Goal: Task Accomplishment & Management: Complete application form

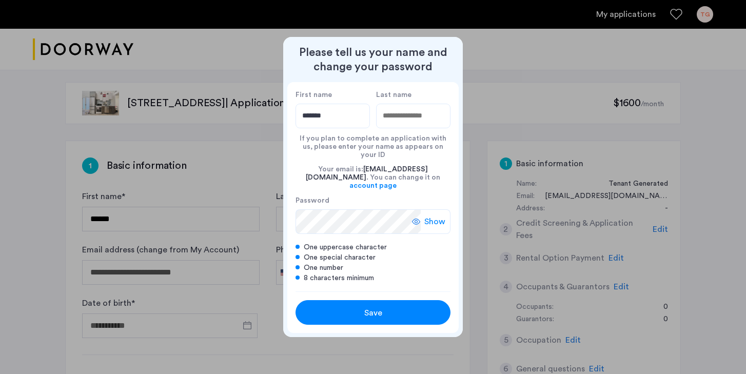
type input "*******"
click at [399, 126] on input "Last name" at bounding box center [413, 116] width 74 height 25
type input "*******"
click at [426, 216] on span "Show" at bounding box center [434, 222] width 21 height 12
click at [373, 307] on span "Save" at bounding box center [373, 313] width 18 height 12
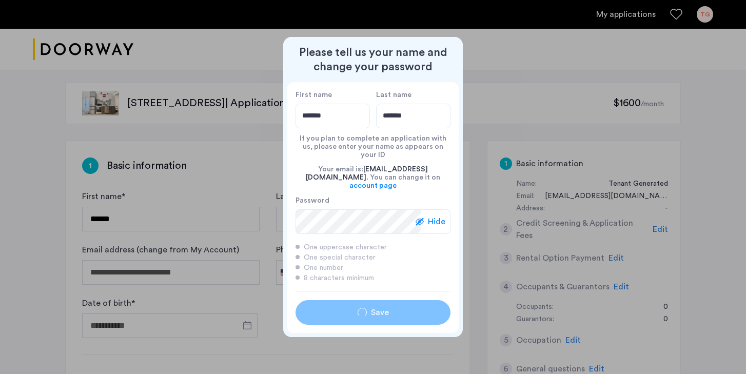
type input "*******"
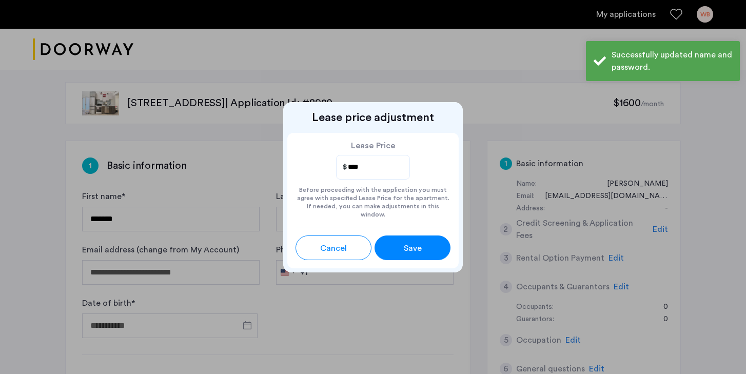
click at [394, 236] on button "Save" at bounding box center [413, 248] width 76 height 25
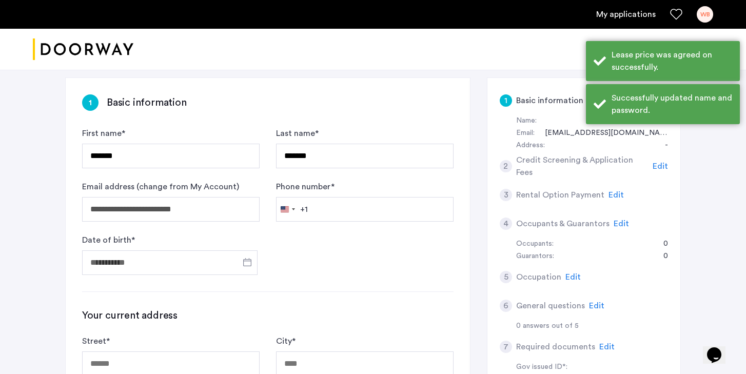
scroll to position [71, 0]
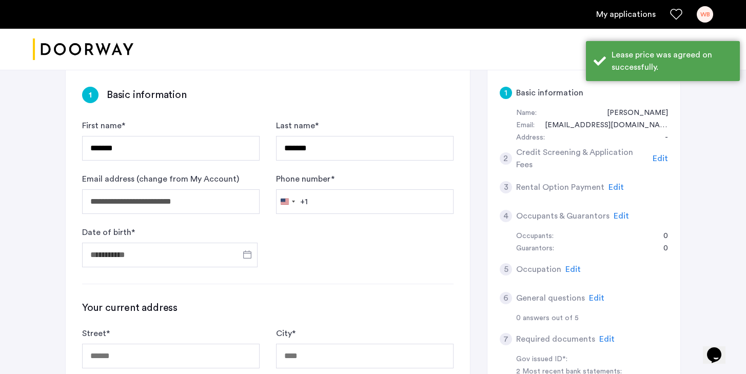
click at [325, 217] on form "**********" at bounding box center [267, 194] width 371 height 148
click at [332, 205] on input "Phone number *" at bounding box center [365, 201] width 178 height 25
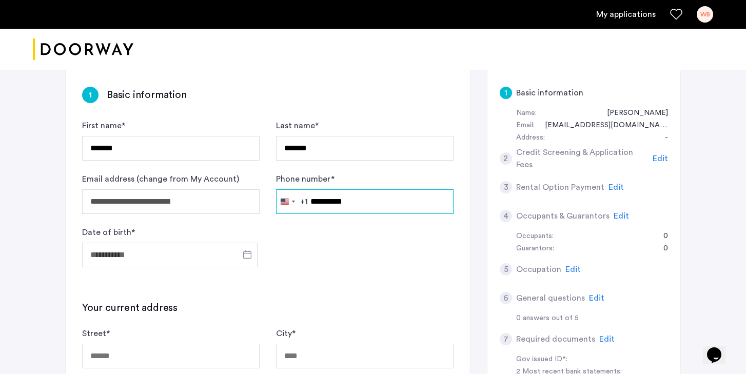
type input "**********"
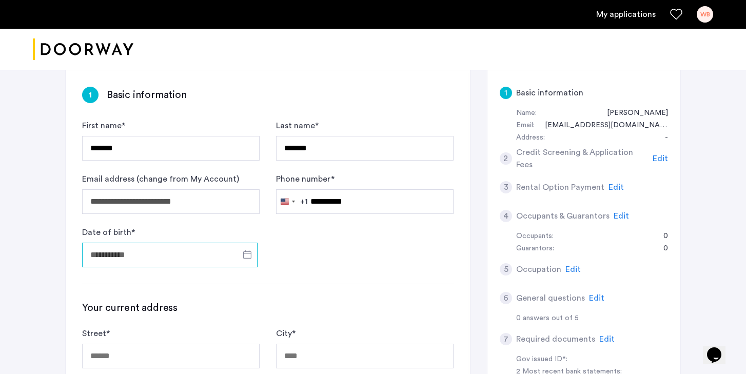
click at [213, 254] on input "Date of birth *" at bounding box center [169, 255] width 175 height 25
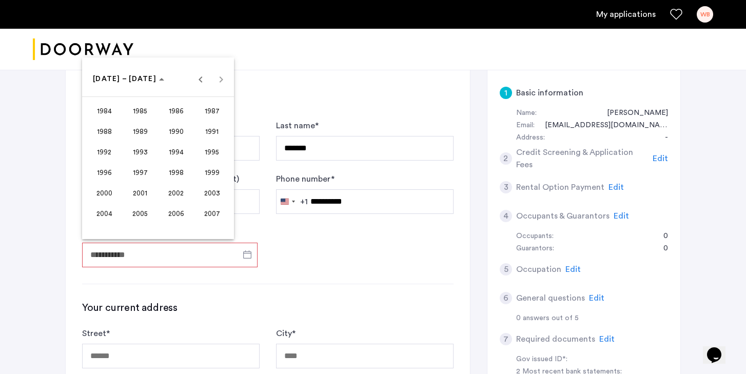
click at [203, 177] on span "1999" at bounding box center [212, 172] width 32 height 18
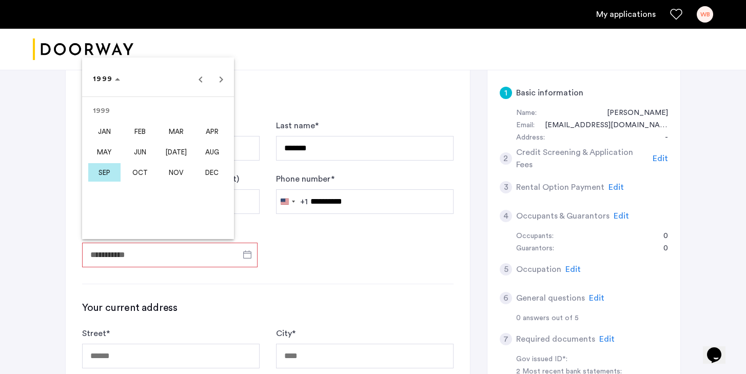
click at [115, 138] on span "JAN" at bounding box center [104, 131] width 32 height 18
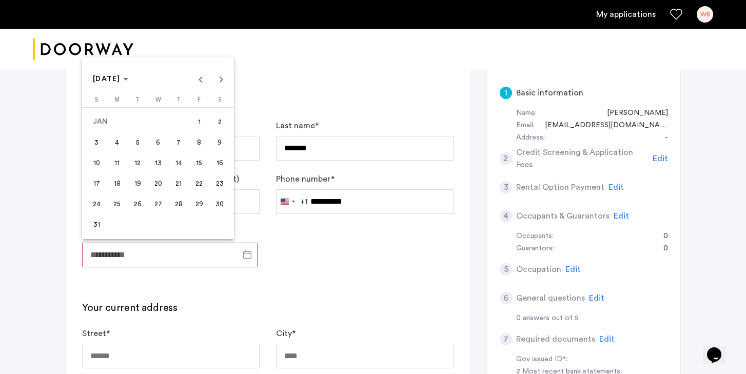
click at [201, 123] on span "1" at bounding box center [199, 121] width 18 height 18
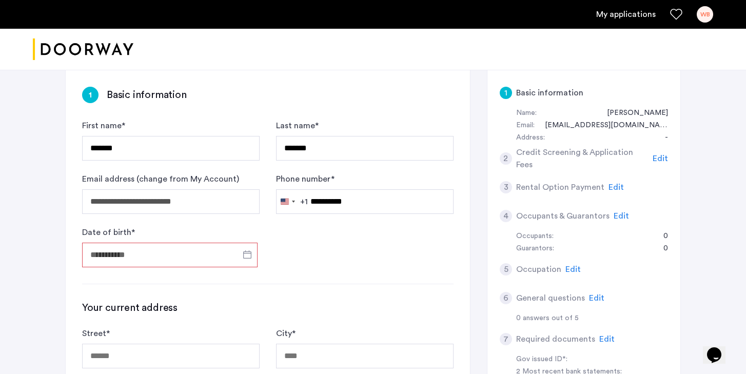
type input "**********"
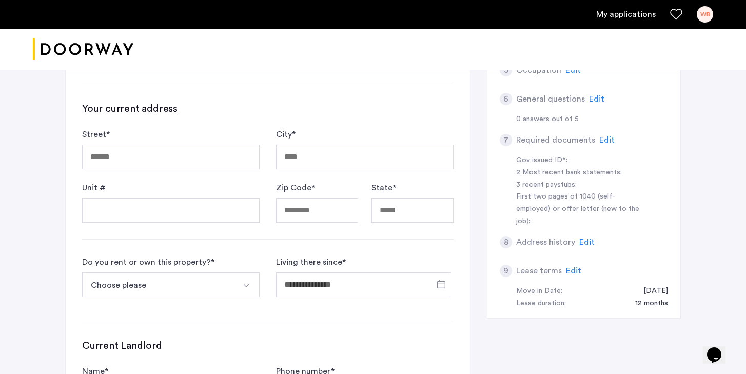
scroll to position [273, 0]
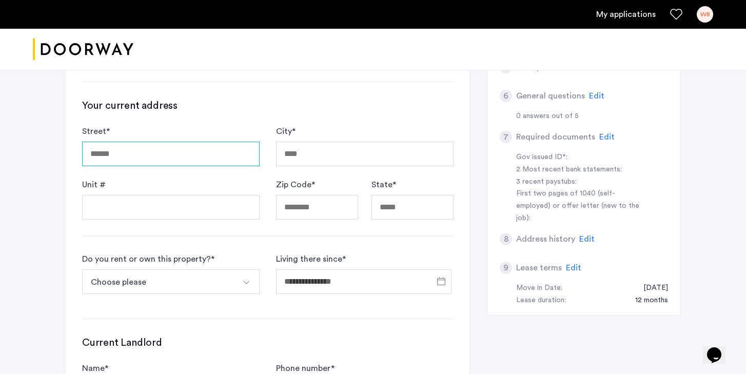
click at [180, 162] on input "Street *" at bounding box center [171, 154] width 178 height 25
type input "**********"
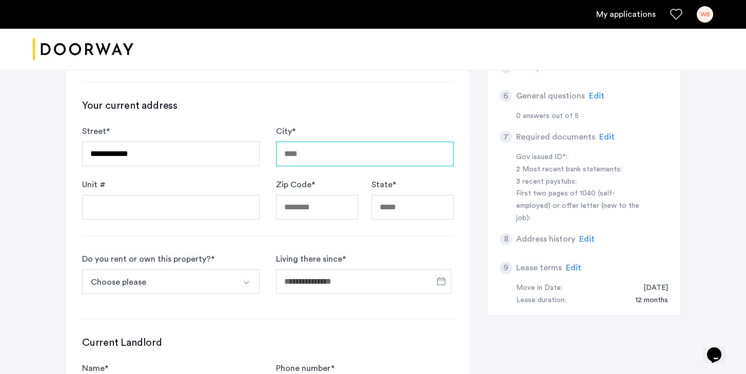
type input "**********"
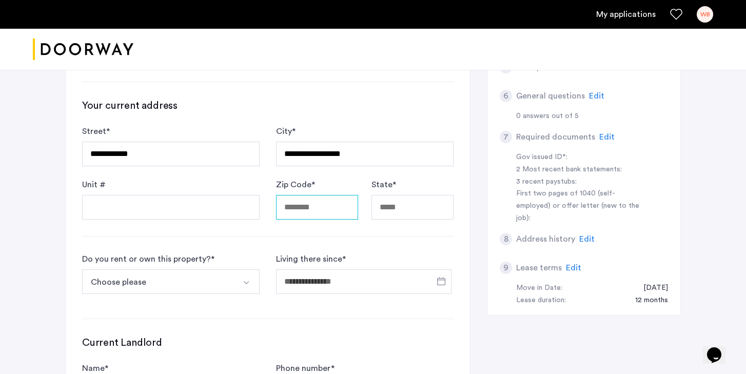
type input "*****"
type input "********"
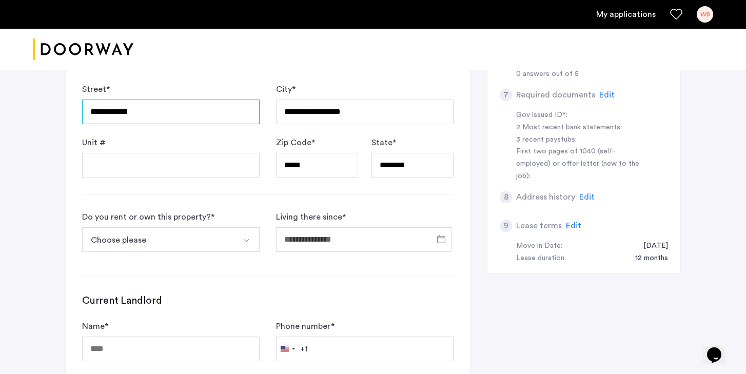
scroll to position [332, 0]
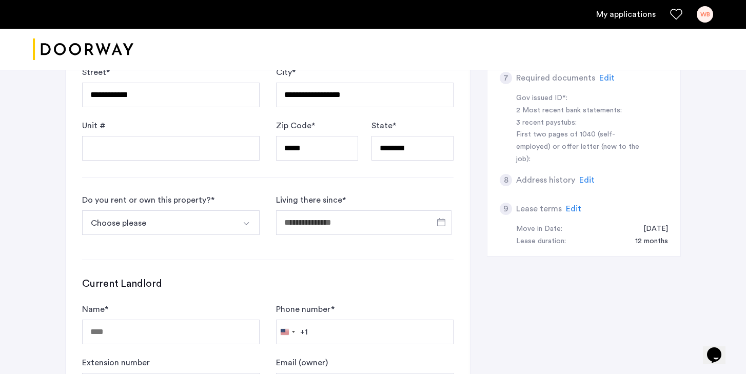
click at [239, 228] on button "Select option" at bounding box center [247, 222] width 25 height 25
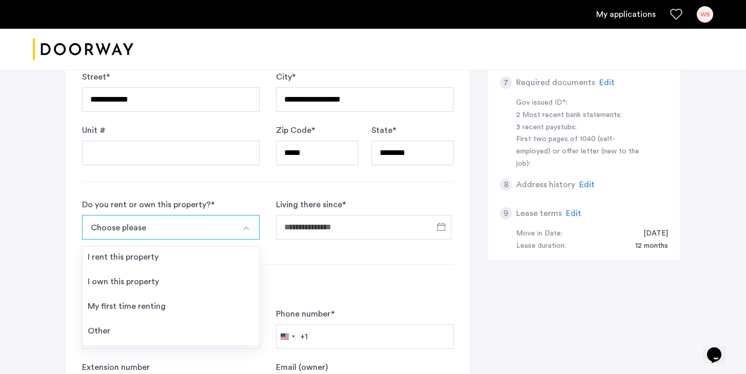
scroll to position [345, 0]
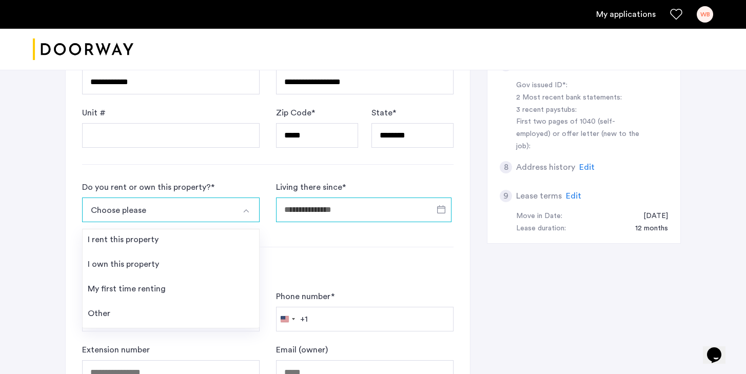
click at [357, 210] on input "Living there since *" at bounding box center [363, 210] width 175 height 25
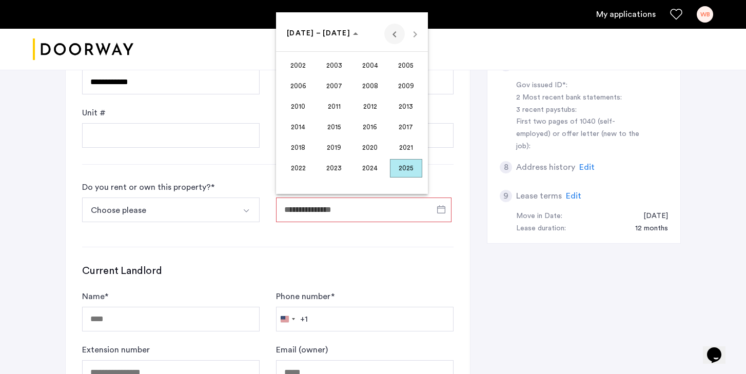
click at [395, 40] on span "Previous 24 years" at bounding box center [394, 34] width 21 height 21
click at [419, 36] on span "Next 24 years" at bounding box center [415, 34] width 21 height 21
click at [305, 107] on span "2010" at bounding box center [298, 106] width 32 height 18
click at [340, 110] on span "JUN" at bounding box center [334, 106] width 32 height 18
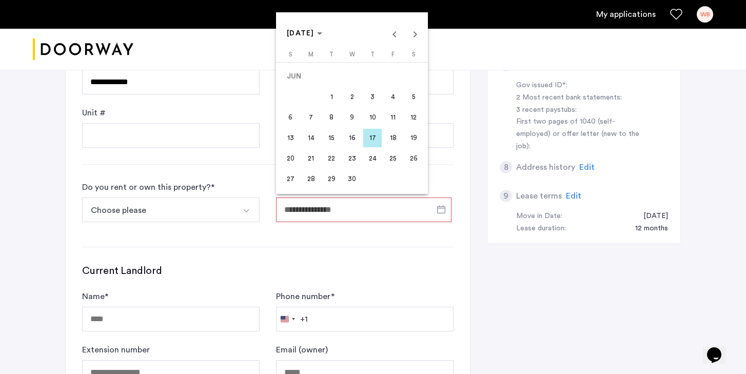
click at [332, 100] on span "1" at bounding box center [331, 97] width 18 height 18
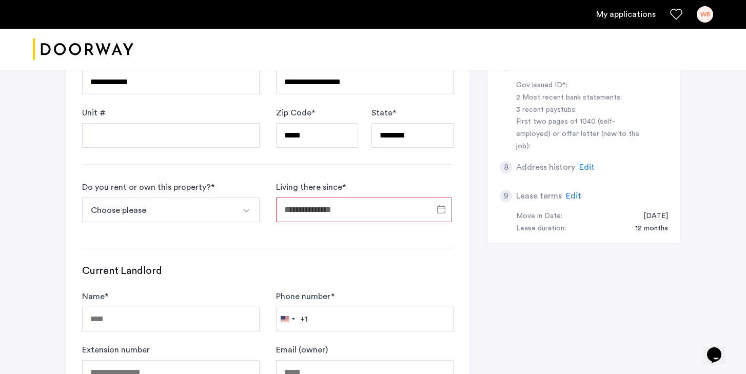
type input "**********"
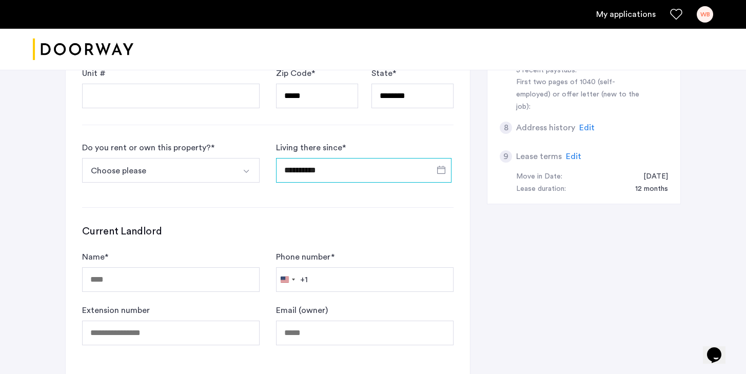
scroll to position [392, 0]
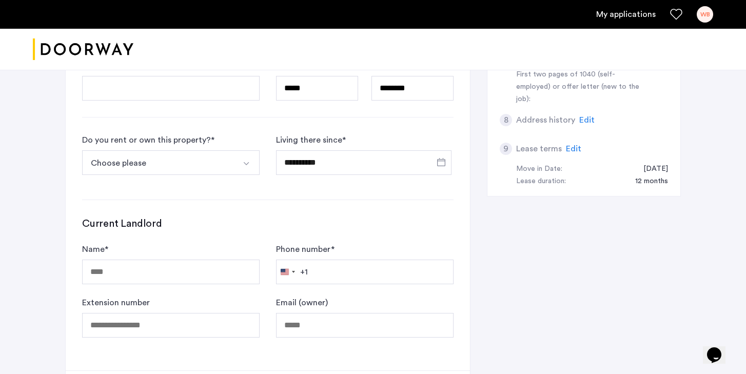
click at [168, 170] on button "Choose please" at bounding box center [158, 162] width 153 height 25
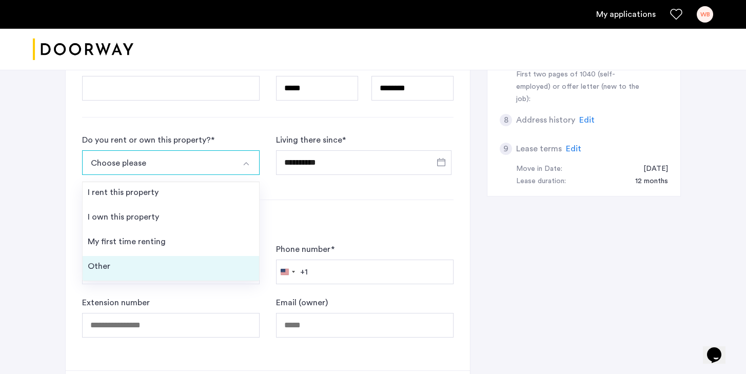
click at [169, 257] on li "Other" at bounding box center [171, 268] width 177 height 25
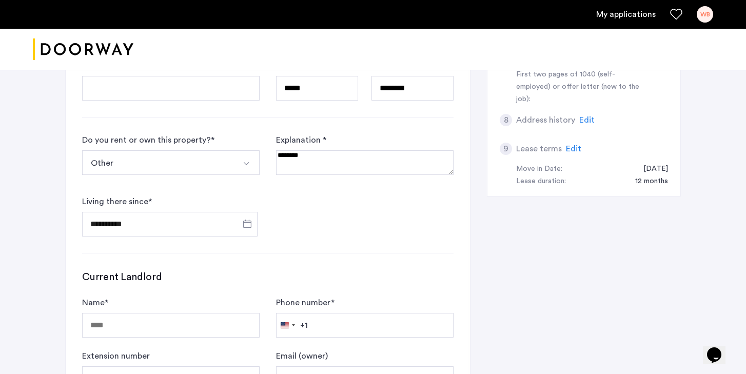
click at [318, 163] on textarea at bounding box center [365, 162] width 178 height 25
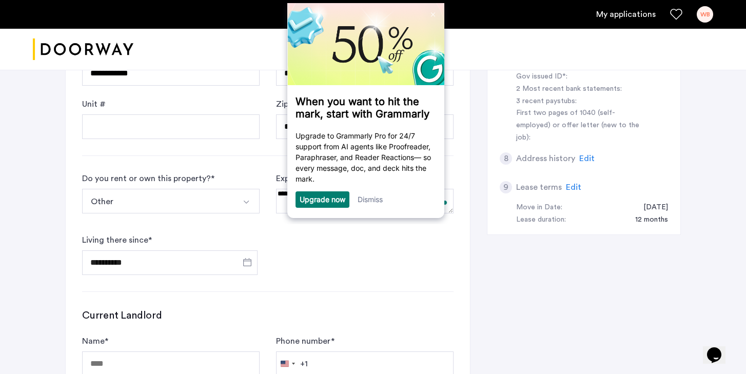
scroll to position [0, 0]
type textarea "**********"
click at [375, 203] on link "Dismiss" at bounding box center [370, 198] width 25 height 9
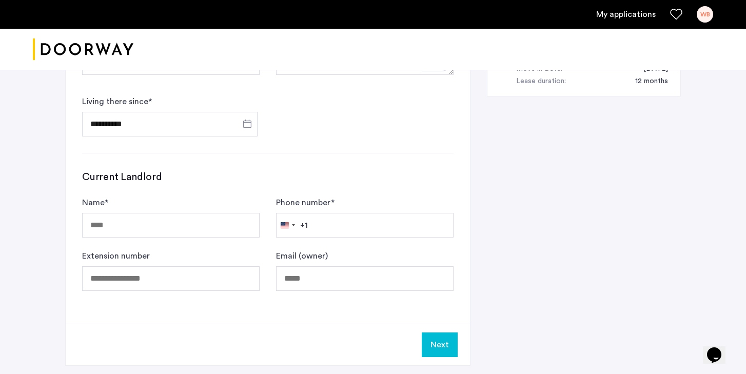
scroll to position [505, 0]
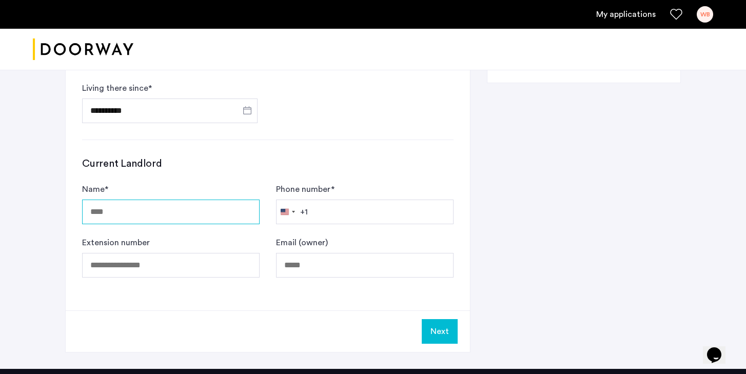
click at [224, 218] on input "Name *" at bounding box center [171, 212] width 178 height 25
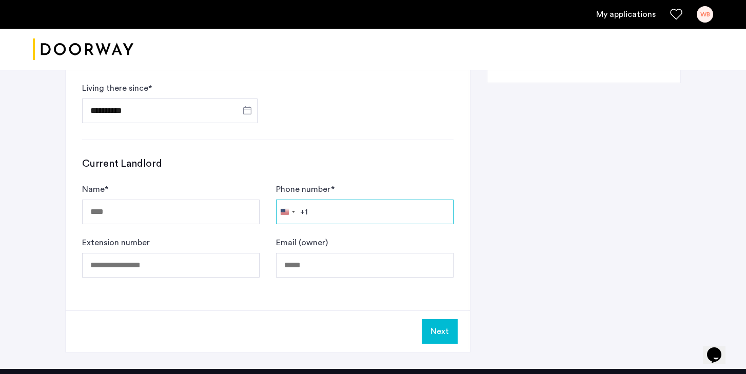
click at [336, 211] on input "Phone number *" at bounding box center [365, 212] width 178 height 25
type input "**********"
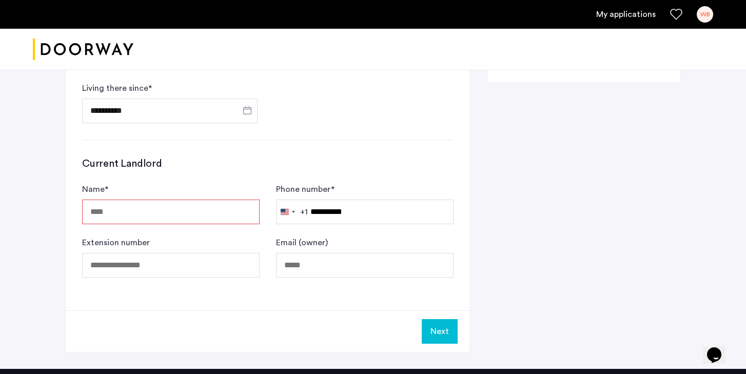
click at [194, 215] on input "Name *" at bounding box center [171, 212] width 178 height 25
type input "**********"
click at [459, 332] on div "Next" at bounding box center [268, 331] width 404 height 42
click at [447, 331] on button "Next" at bounding box center [440, 331] width 36 height 25
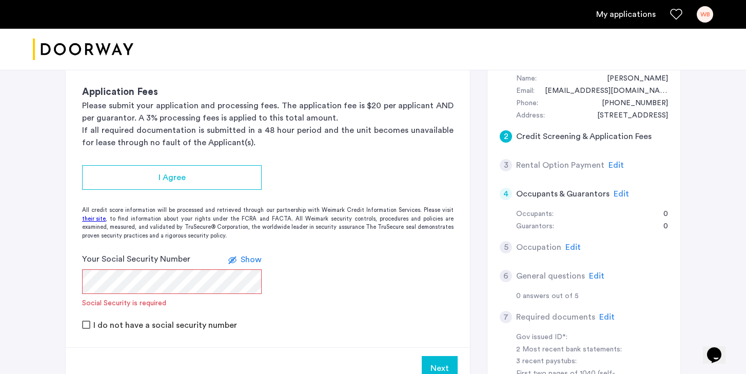
scroll to position [101, 0]
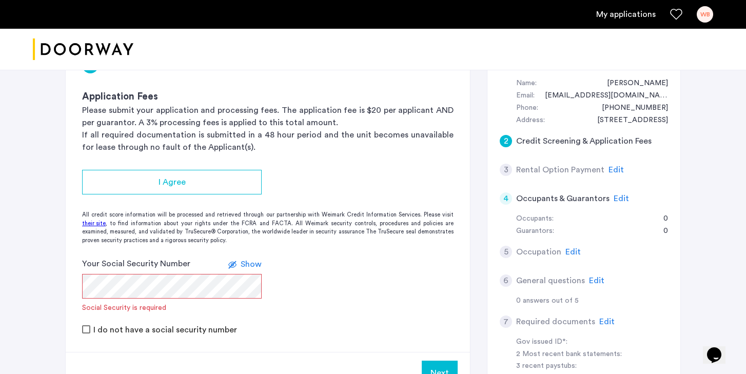
click at [422, 161] on app-credit-screening "2 Credit Screening & Application Fees Application Fees Please submit your appli…" at bounding box center [268, 217] width 404 height 353
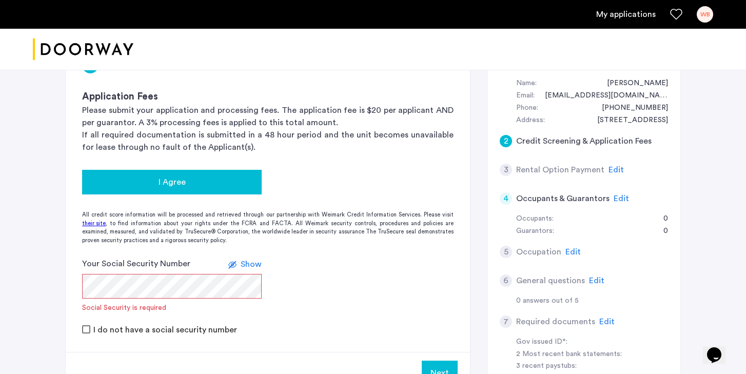
click at [244, 186] on div "I Agree" at bounding box center [171, 182] width 163 height 12
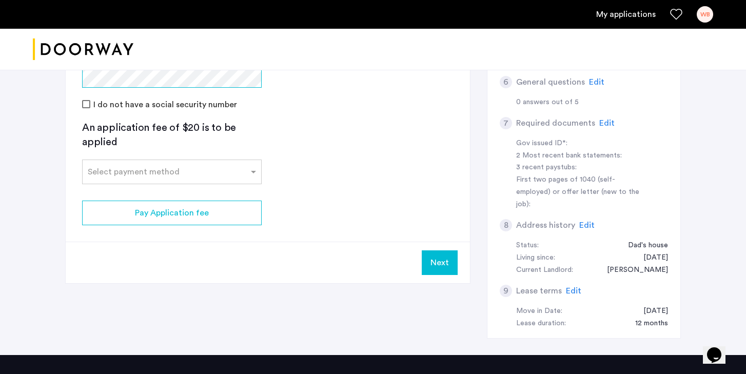
scroll to position [299, 0]
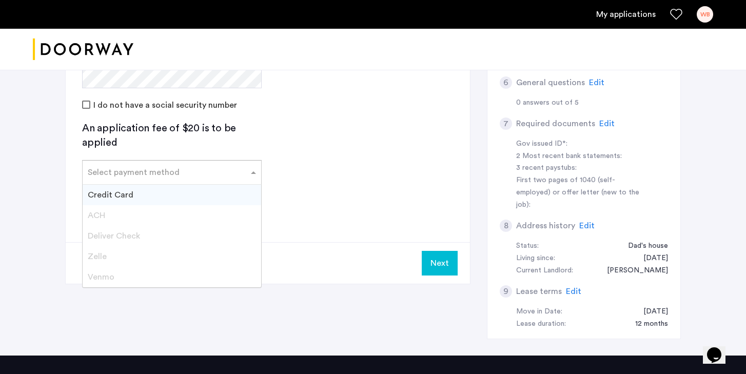
click at [211, 171] on input "text" at bounding box center [162, 170] width 148 height 7
click at [193, 187] on div "Credit Card" at bounding box center [172, 195] width 179 height 21
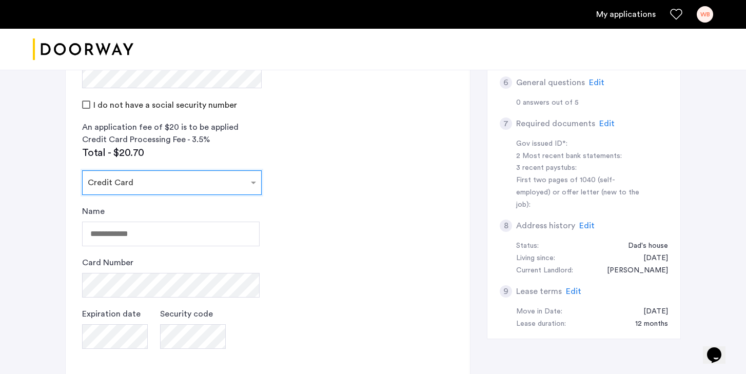
scroll to position [360, 0]
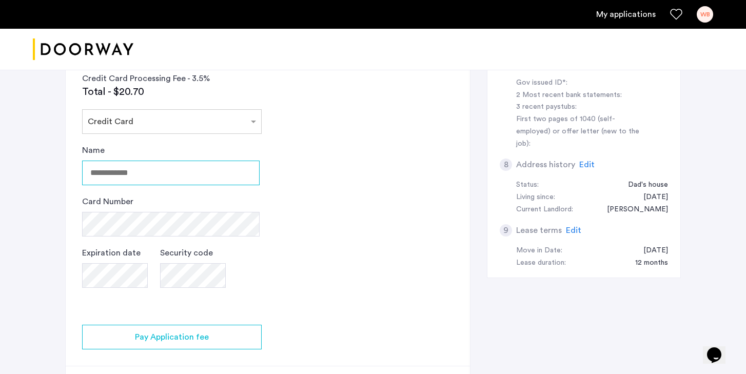
click at [188, 179] on input "Name" at bounding box center [171, 173] width 178 height 25
type input "**********"
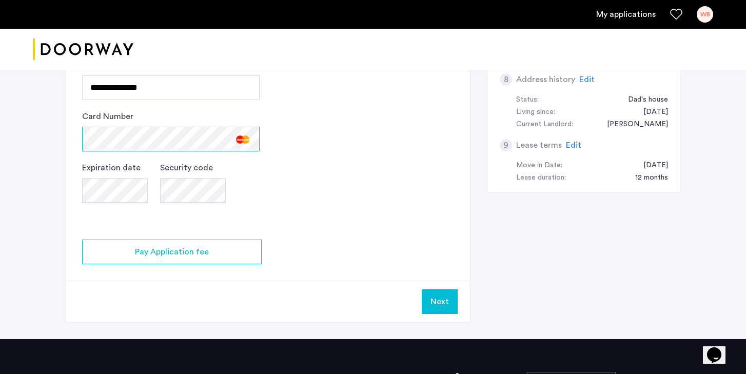
scroll to position [502, 0]
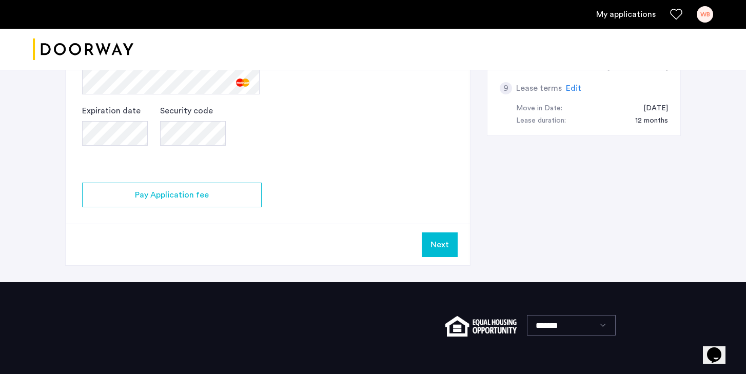
click at [437, 243] on button "Next" at bounding box center [440, 244] width 36 height 25
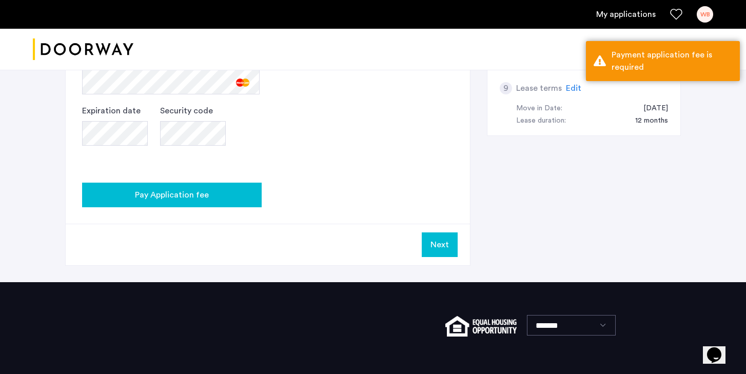
click at [237, 194] on div "Pay Application fee" at bounding box center [171, 195] width 163 height 12
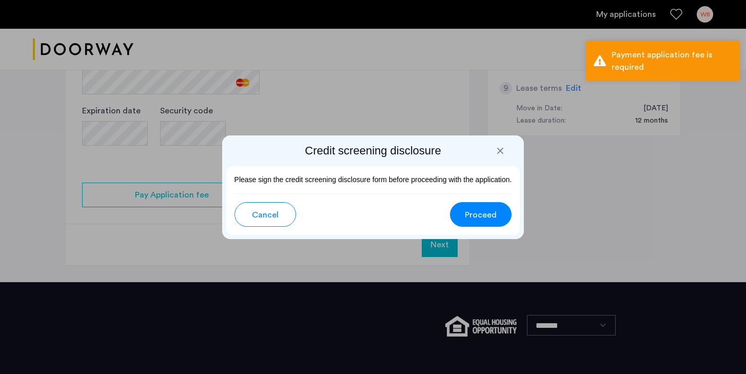
click at [477, 216] on span "Proceed" at bounding box center [481, 215] width 32 height 12
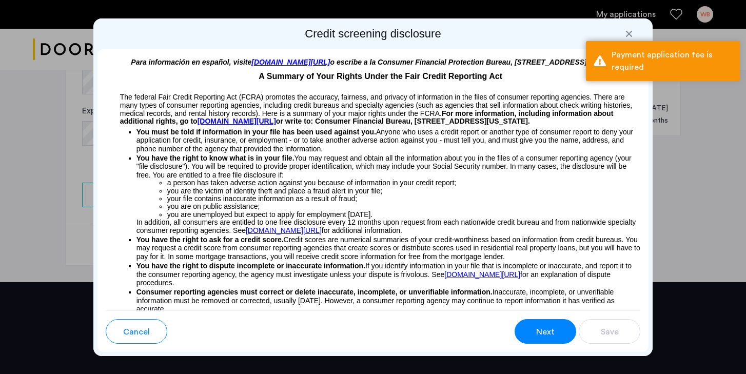
click at [543, 336] on span "Next" at bounding box center [545, 332] width 18 height 12
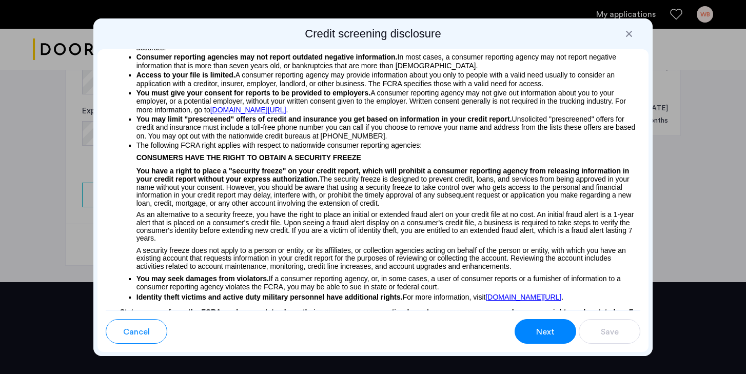
click at [543, 336] on span "Next" at bounding box center [545, 332] width 18 height 12
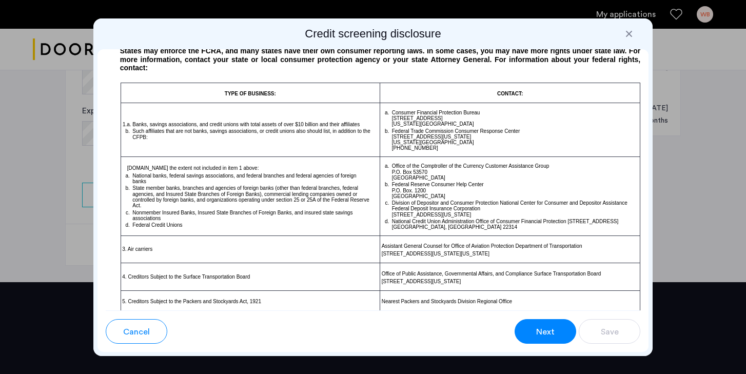
click at [543, 336] on span "Next" at bounding box center [545, 332] width 18 height 12
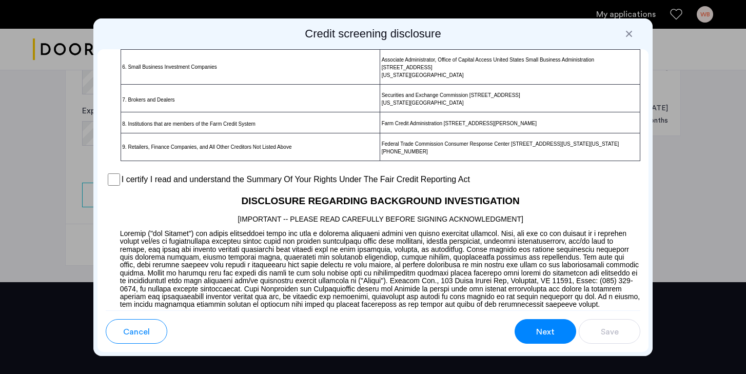
click at [543, 336] on span "Next" at bounding box center [545, 332] width 18 height 12
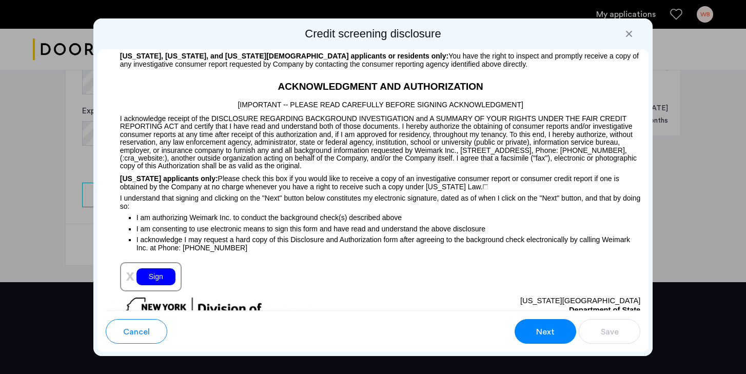
click at [543, 336] on span "Next" at bounding box center [545, 332] width 18 height 12
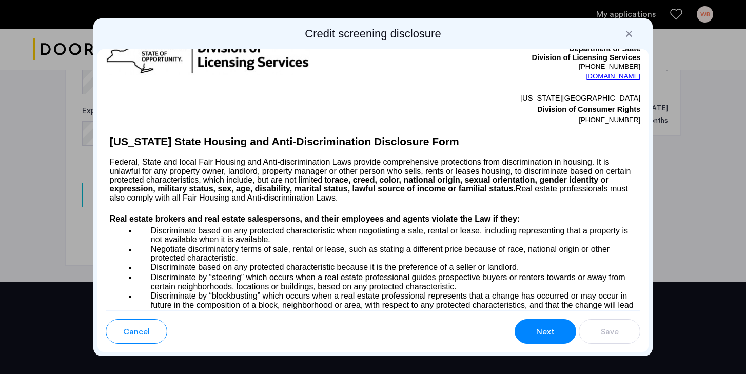
click at [543, 336] on span "Next" at bounding box center [545, 332] width 18 height 12
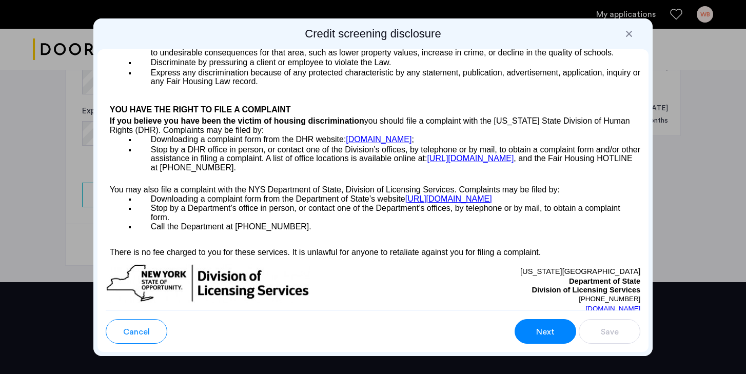
click at [543, 336] on span "Next" at bounding box center [545, 332] width 18 height 12
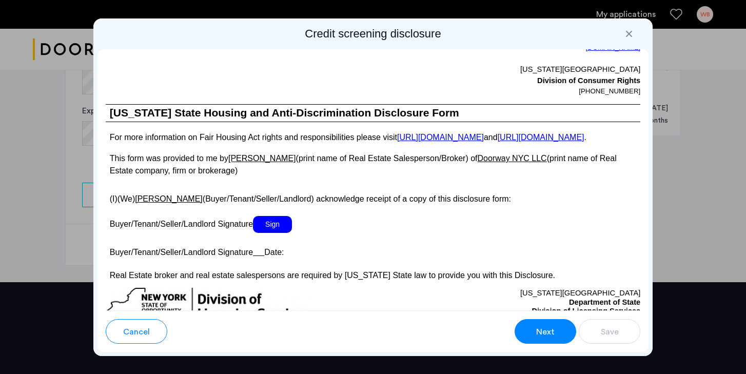
click at [543, 336] on span "Next" at bounding box center [545, 332] width 18 height 12
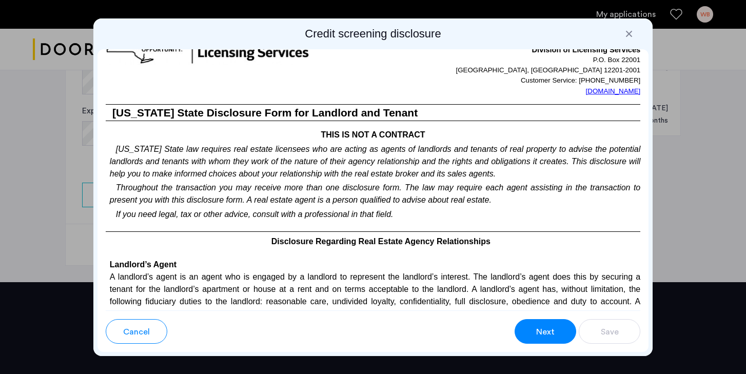
click at [543, 336] on span "Next" at bounding box center [545, 332] width 18 height 12
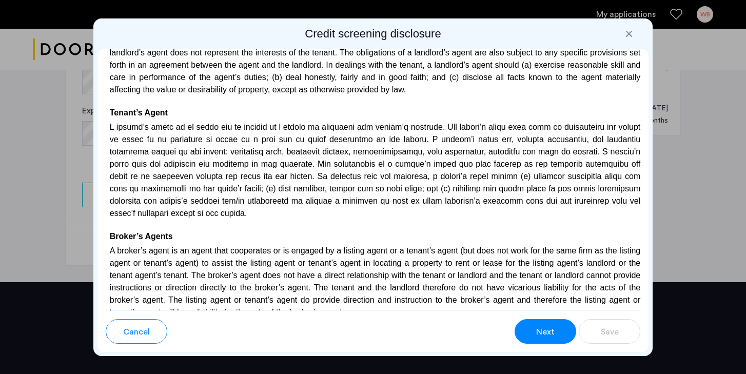
click at [543, 336] on span "Next" at bounding box center [545, 332] width 18 height 12
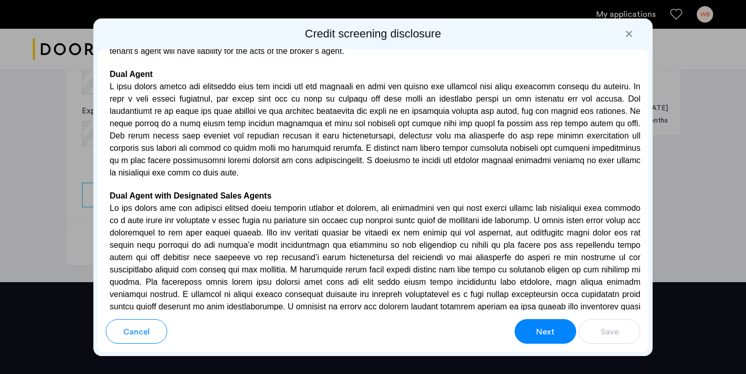
click at [543, 336] on span "Next" at bounding box center [545, 332] width 18 height 12
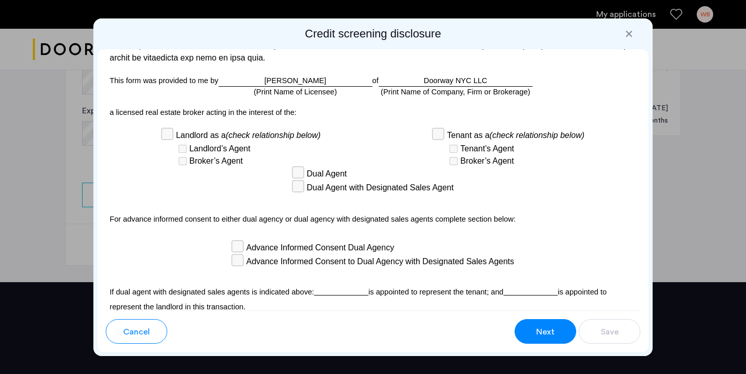
click at [543, 336] on span "Next" at bounding box center [545, 332] width 18 height 12
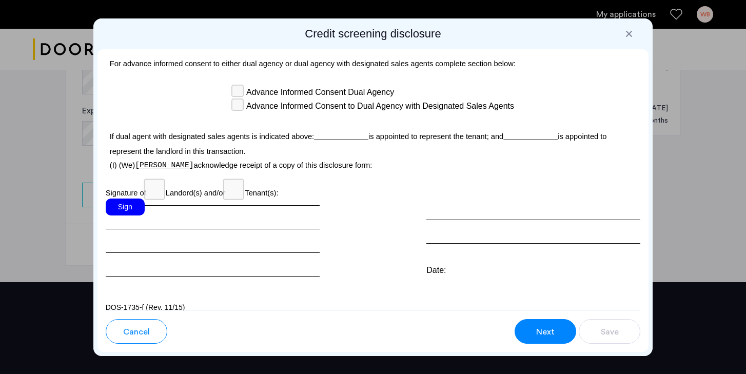
click at [543, 336] on span "Next" at bounding box center [545, 332] width 18 height 12
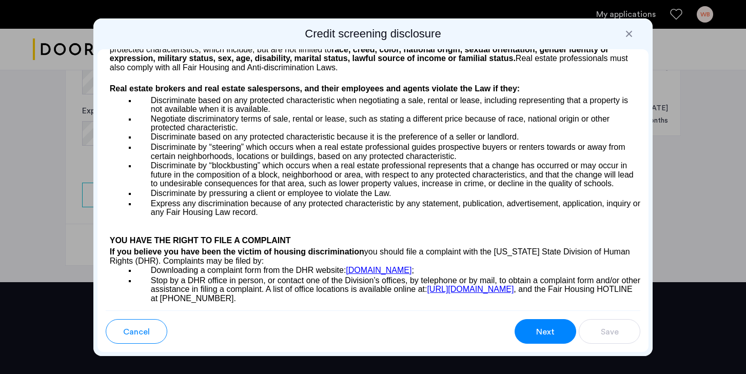
click at [543, 336] on span "Next" at bounding box center [545, 332] width 18 height 12
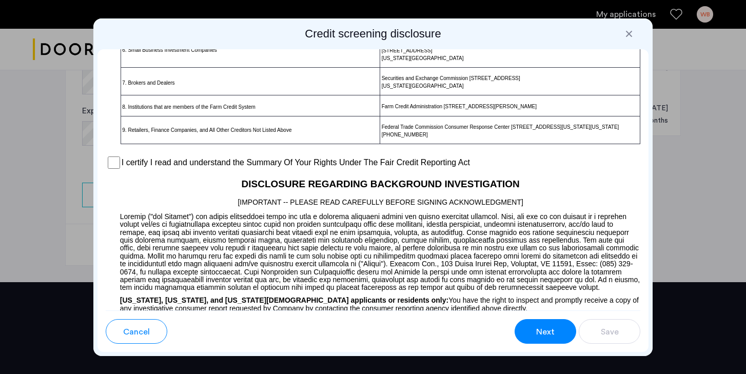
scroll to position [794, 0]
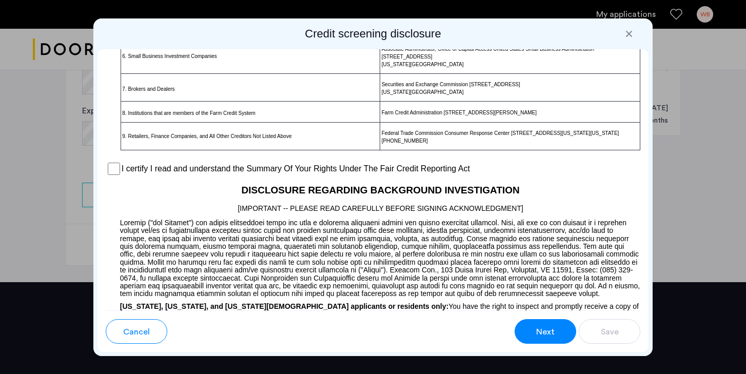
click at [110, 189] on h2 "DISCLOSURE REGARDING BACKGROUND INVESTIGATION" at bounding box center [373, 188] width 535 height 22
click at [126, 174] on label "I certify I read and understand the Summary Of Your Rights Under The Fair Credi…" at bounding box center [296, 169] width 348 height 12
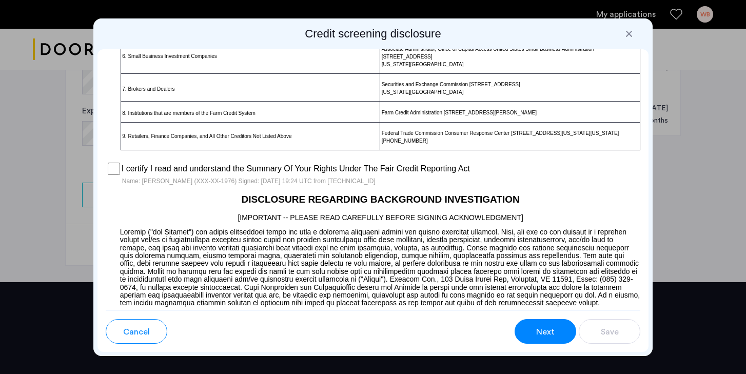
click at [543, 333] on span "Next" at bounding box center [545, 332] width 18 height 12
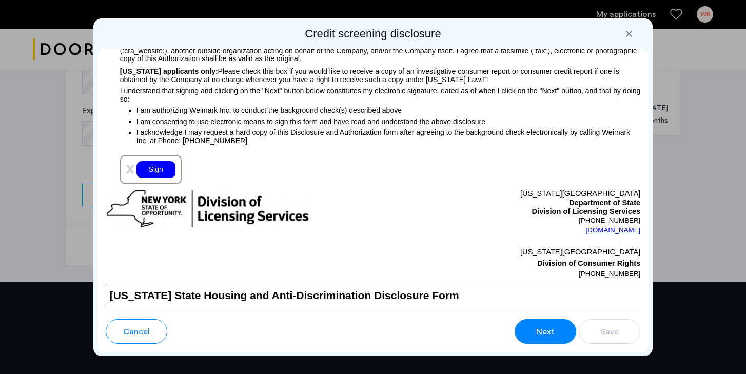
scroll to position [1162, 0]
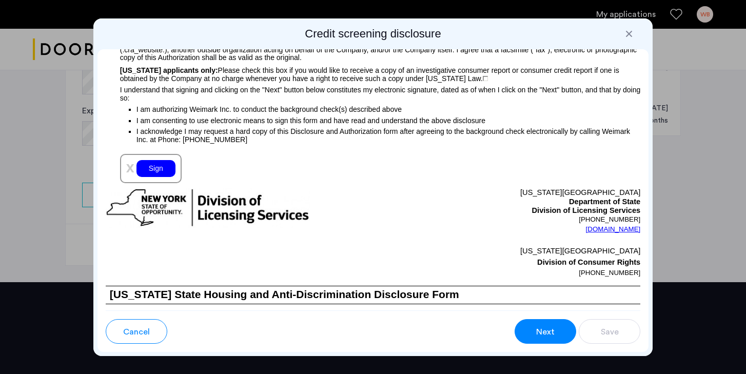
click at [149, 177] on div "Sign" at bounding box center [155, 168] width 39 height 17
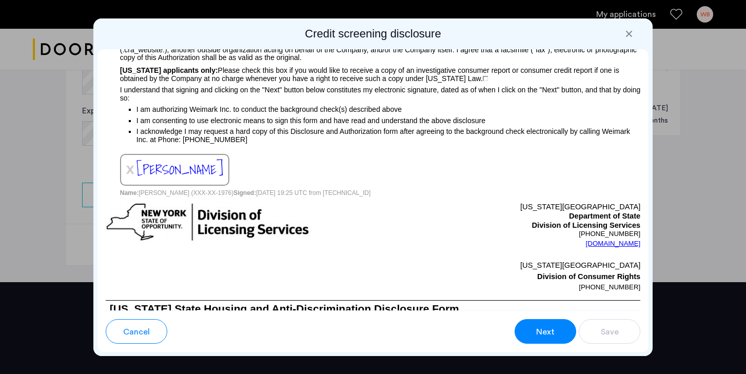
click at [533, 324] on button "Next" at bounding box center [546, 331] width 62 height 25
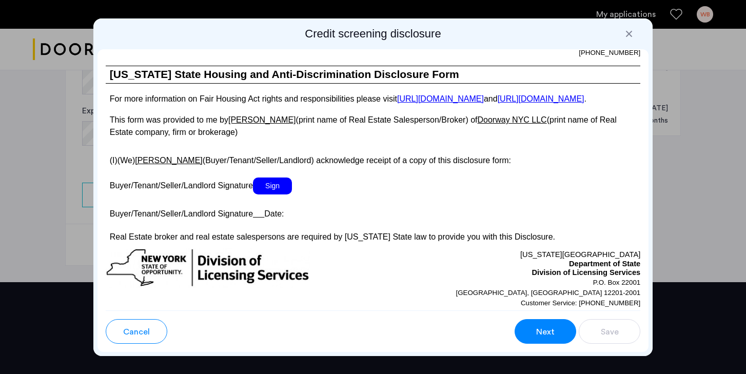
scroll to position [1915, 0]
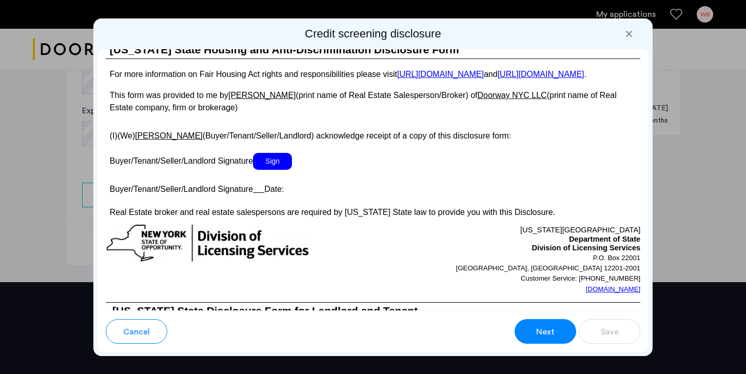
click at [280, 170] on span "Sign" at bounding box center [272, 161] width 39 height 17
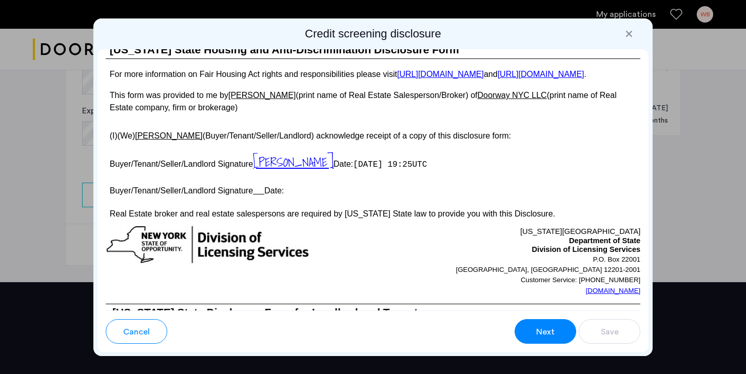
click at [273, 197] on p "Buyer/Tenant/Seller/Landlord Signature Date:" at bounding box center [373, 189] width 535 height 15
click at [551, 319] on button "Next" at bounding box center [546, 331] width 62 height 25
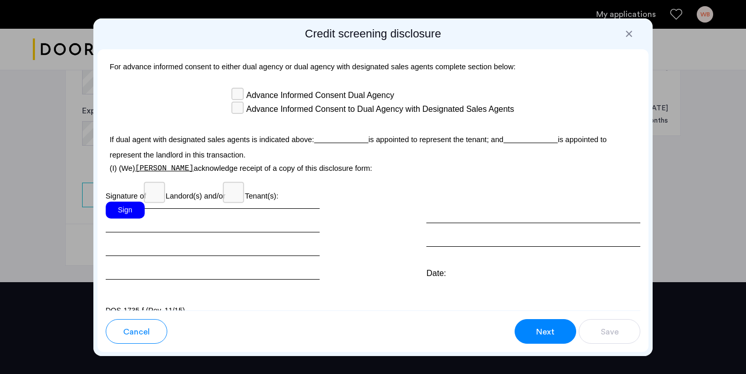
scroll to position [3053, 0]
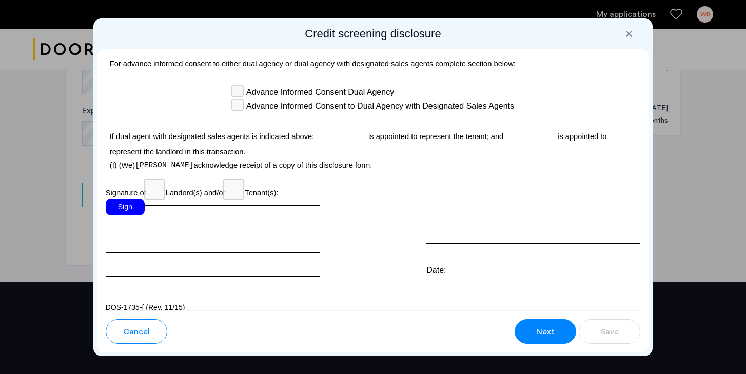
click at [133, 199] on div "Sign" at bounding box center [125, 207] width 39 height 17
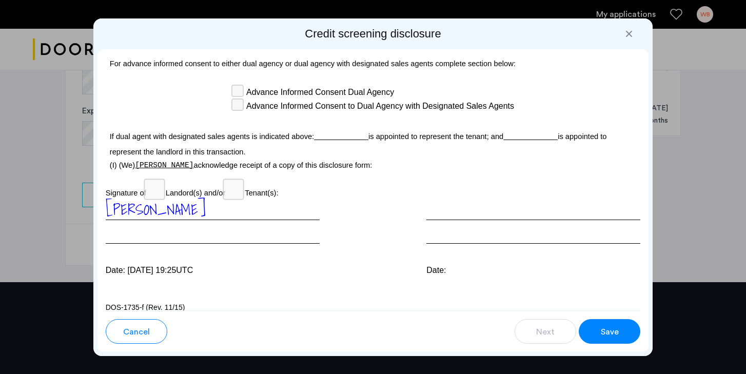
click at [610, 328] on span "Save" at bounding box center [610, 332] width 18 height 12
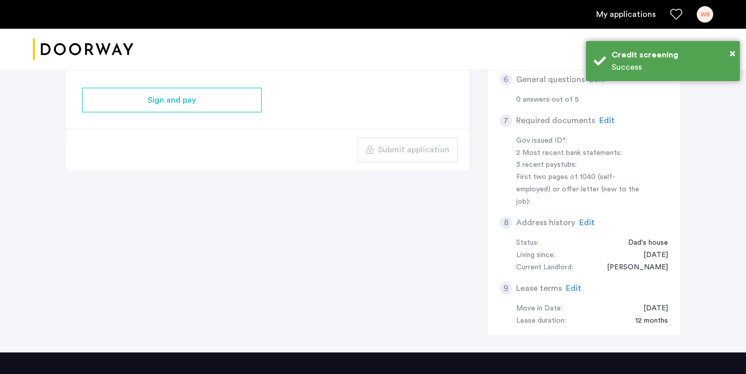
scroll to position [190, 0]
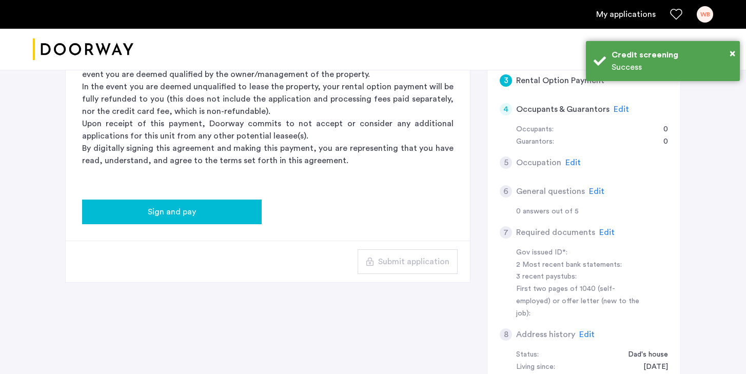
click at [207, 219] on button "Sign and pay" at bounding box center [172, 212] width 180 height 25
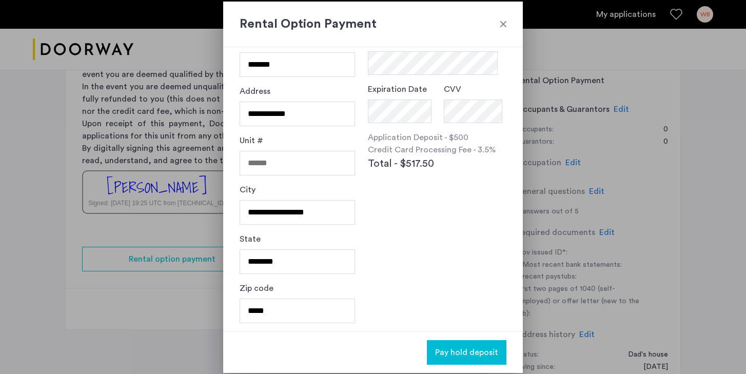
scroll to position [0, 0]
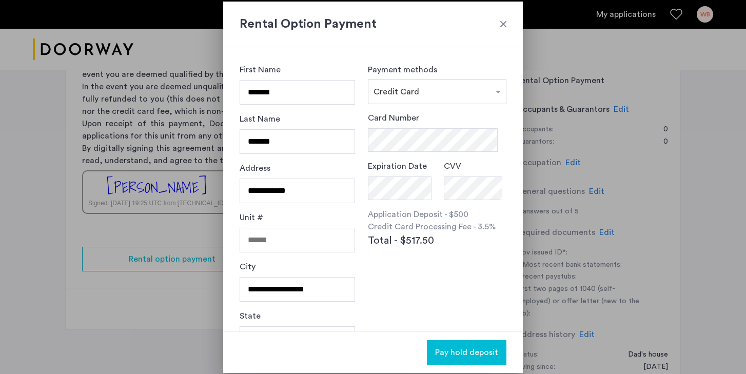
click at [406, 153] on form "Card Number Expiration Date CVV" at bounding box center [437, 156] width 139 height 88
click at [495, 351] on span "Pay hold deposit" at bounding box center [466, 352] width 63 height 12
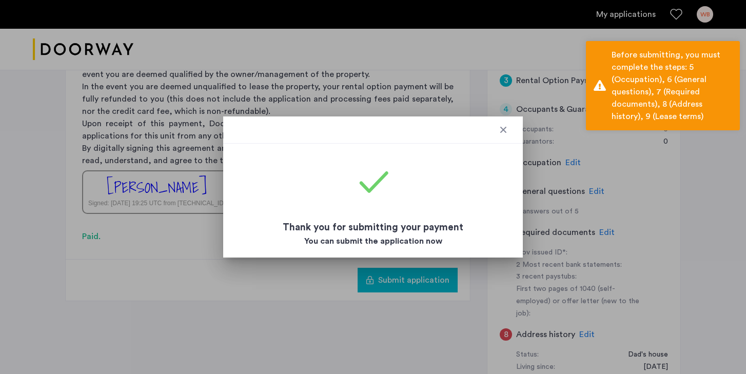
click at [502, 131] on div at bounding box center [503, 130] width 10 height 10
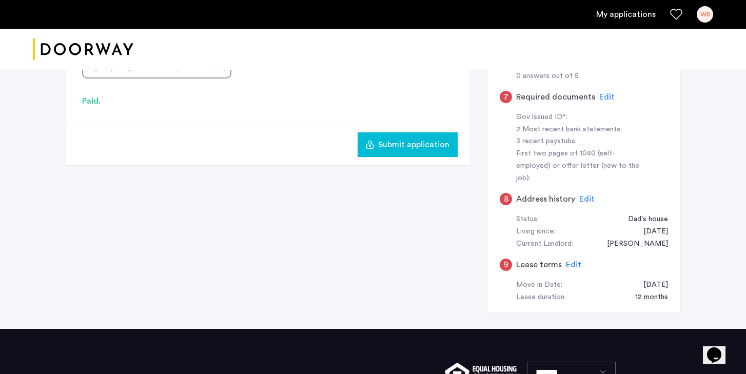
scroll to position [348, 0]
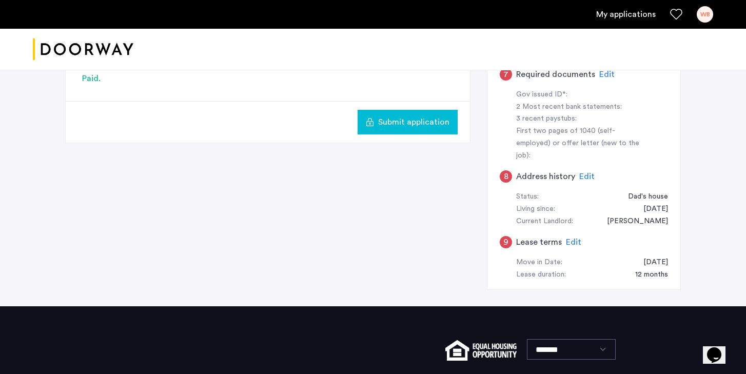
click at [406, 126] on span "Submit application" at bounding box center [413, 122] width 71 height 12
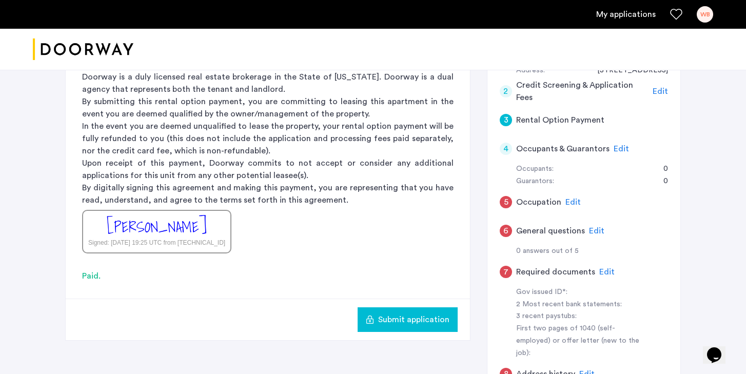
scroll to position [159, 0]
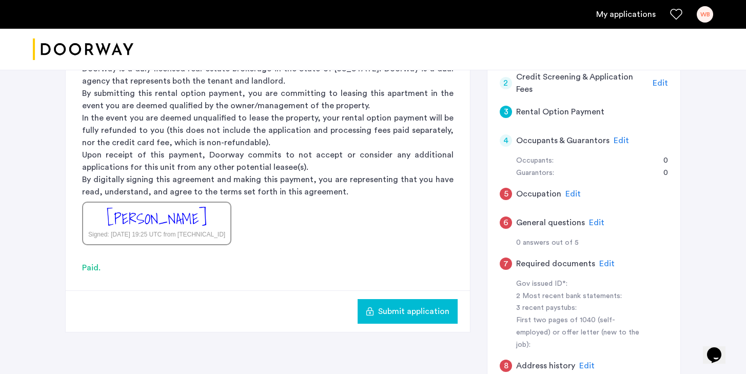
click at [573, 196] on span "Edit" at bounding box center [572, 194] width 15 height 8
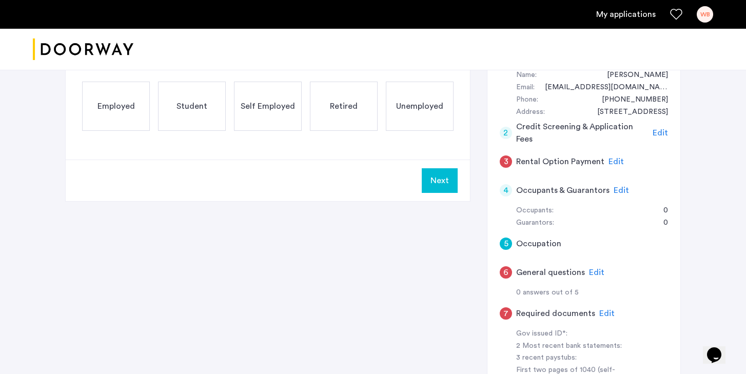
scroll to position [14, 0]
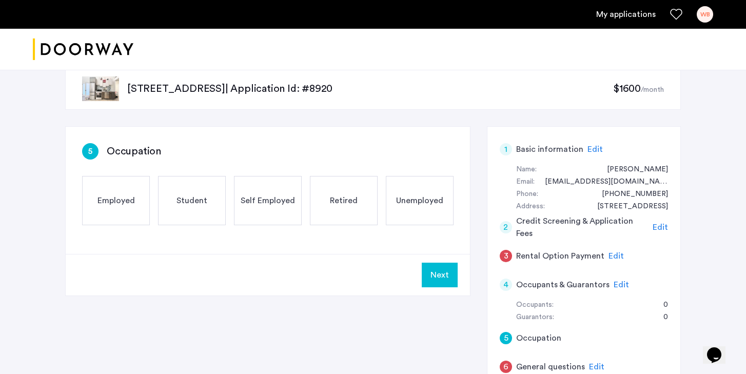
click at [126, 188] on div "Employed" at bounding box center [116, 200] width 68 height 49
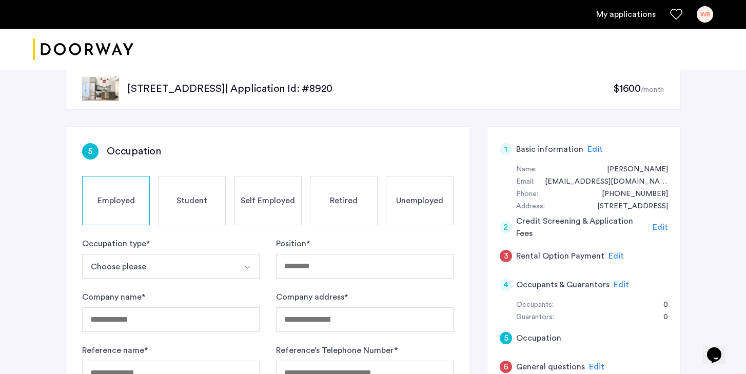
click at [191, 274] on button "Choose please" at bounding box center [158, 266] width 153 height 25
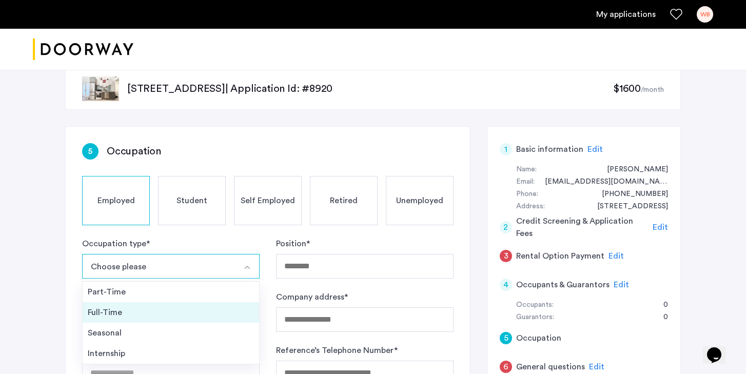
click at [162, 310] on div "Full-Time" at bounding box center [171, 312] width 166 height 12
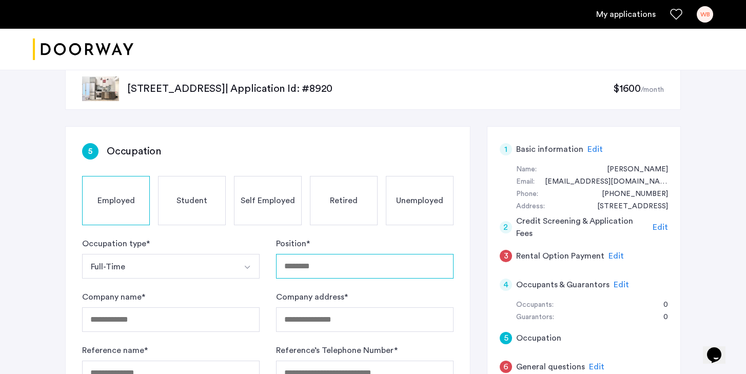
click at [309, 269] on input "Position *" at bounding box center [365, 266] width 178 height 25
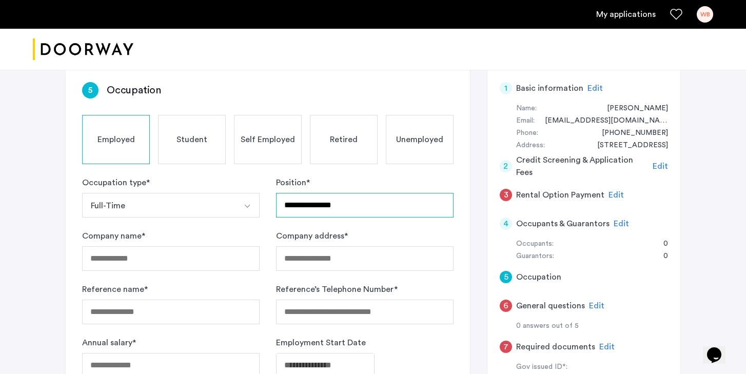
scroll to position [139, 0]
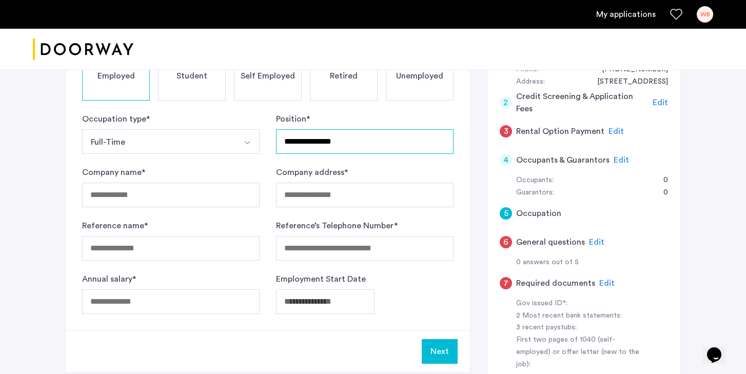
type input "**********"
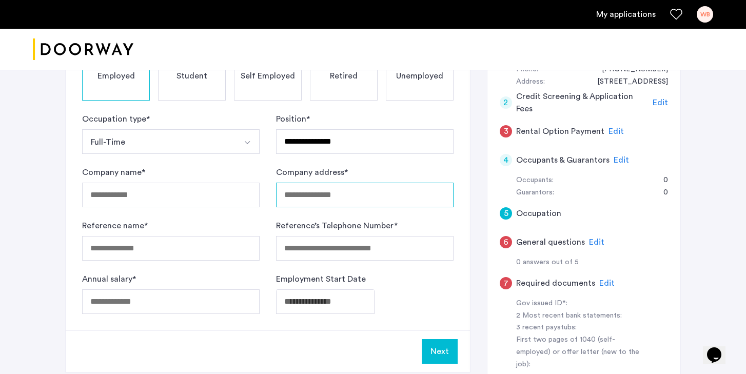
click at [326, 189] on input "Company address *" at bounding box center [365, 195] width 178 height 25
type input "**********"
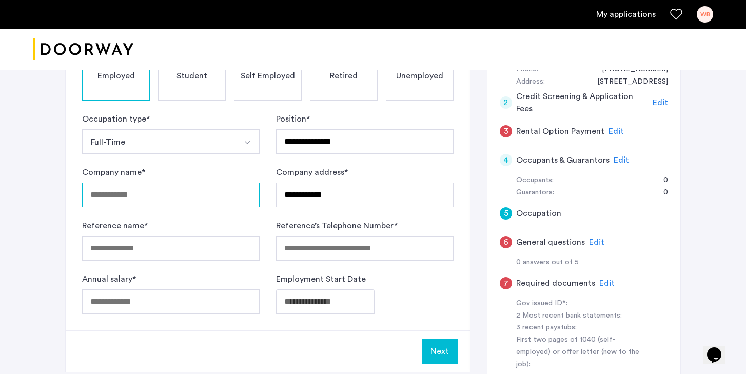
click at [232, 198] on input "Company name *" at bounding box center [171, 195] width 178 height 25
type input "**********"
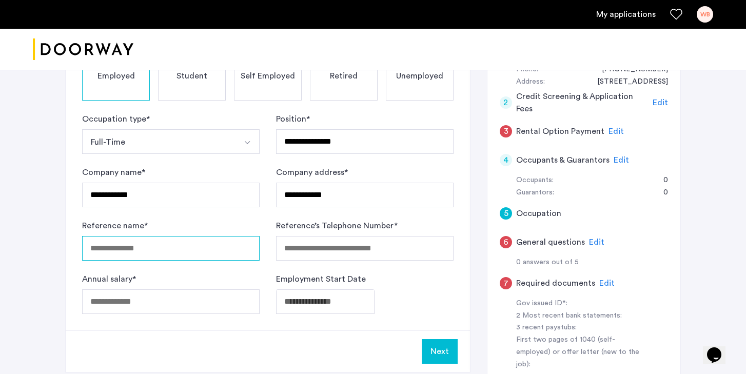
click at [168, 250] on input "Reference name *" at bounding box center [171, 248] width 178 height 25
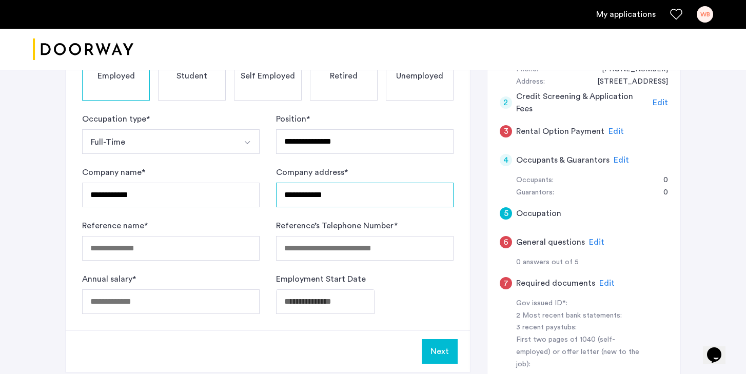
click at [322, 201] on input "**********" at bounding box center [365, 195] width 178 height 25
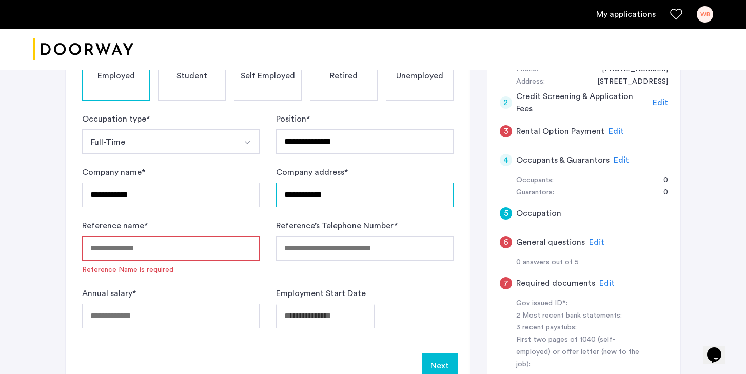
click at [322, 201] on input "**********" at bounding box center [365, 195] width 178 height 25
click at [329, 202] on input "***" at bounding box center [365, 195] width 178 height 25
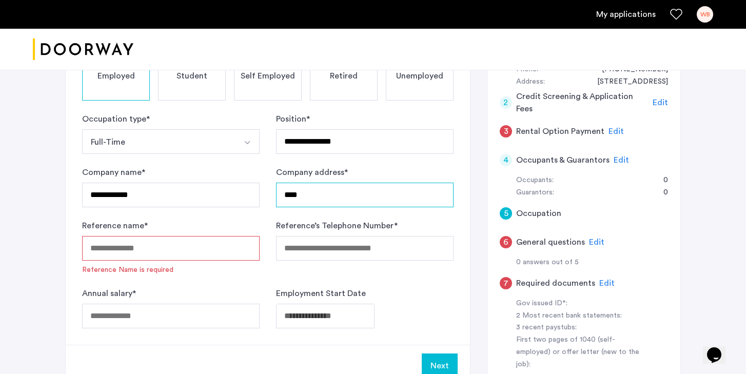
paste input "**********"
type input "**********"
click at [184, 247] on input "Reference name *" at bounding box center [171, 248] width 178 height 25
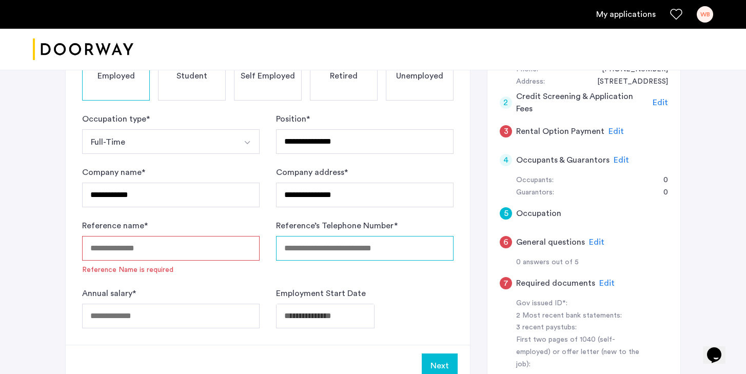
paste input "**********"
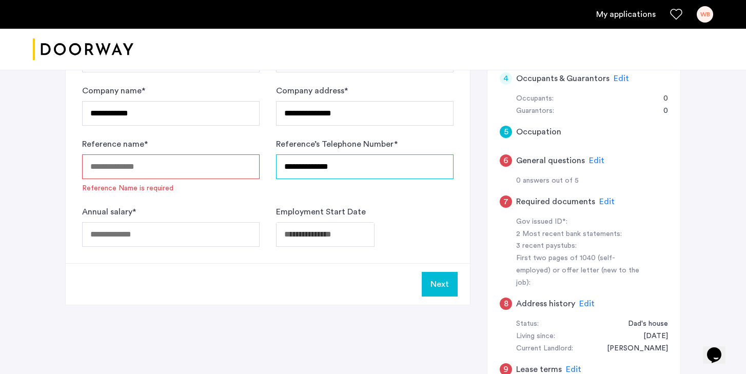
scroll to position [227, 0]
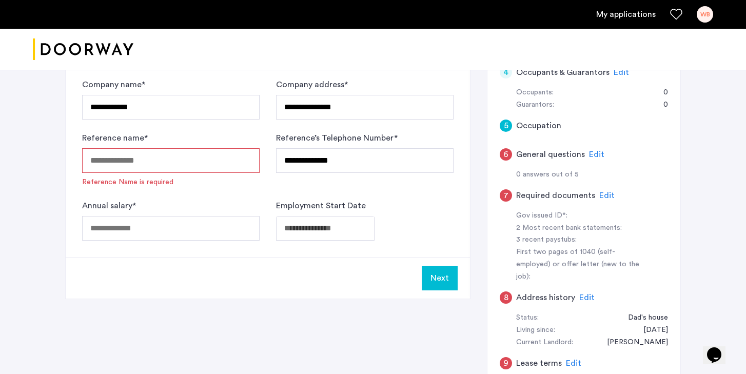
click at [201, 181] on span "Reference Name is required" at bounding box center [171, 182] width 178 height 10
click at [191, 163] on input "Reference name *" at bounding box center [171, 160] width 178 height 25
click at [376, 165] on input "**********" at bounding box center [365, 160] width 178 height 25
click at [284, 165] on input "**********" at bounding box center [365, 160] width 178 height 25
click at [287, 162] on input "**********" at bounding box center [365, 160] width 178 height 25
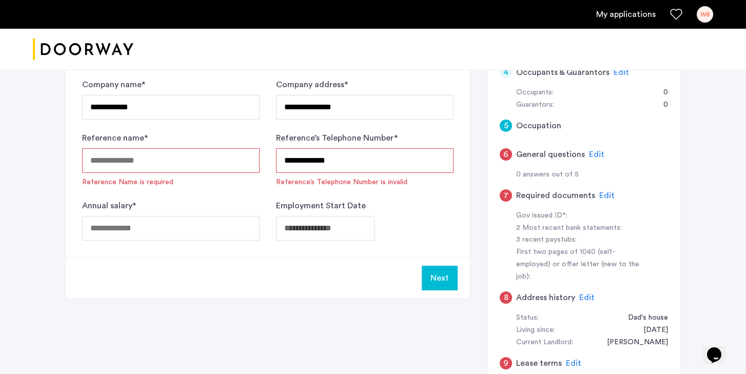
click at [304, 158] on input "**********" at bounding box center [365, 160] width 178 height 25
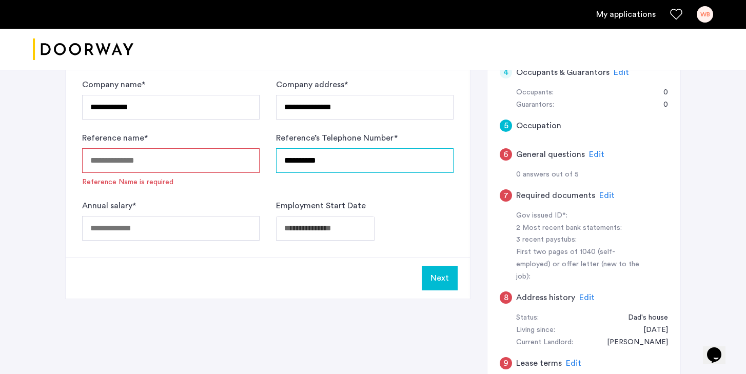
type input "**********"
click at [193, 168] on input "Reference name *" at bounding box center [171, 160] width 178 height 25
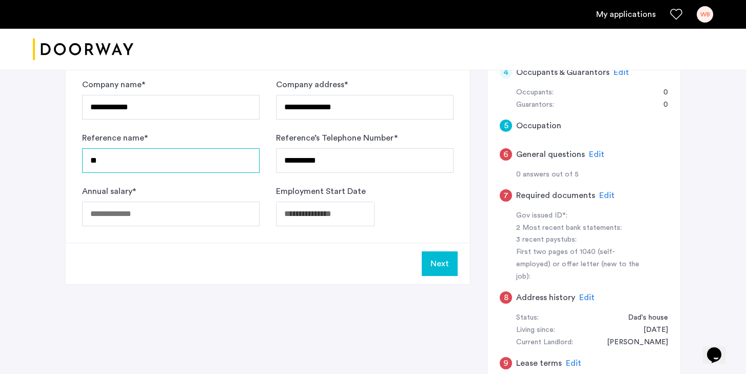
type input "*"
type input "**********"
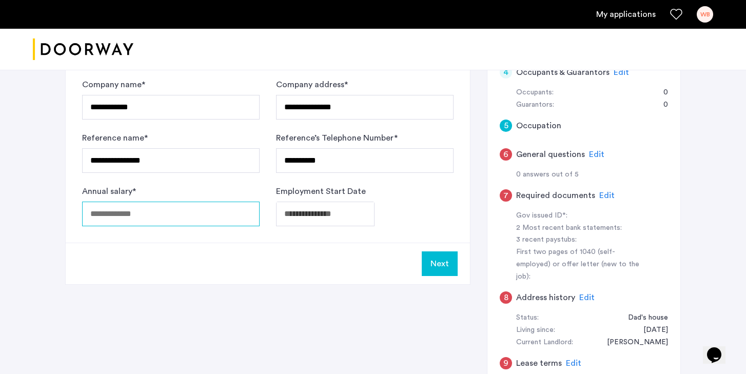
click at [172, 212] on input "Annual salary *" at bounding box center [171, 214] width 178 height 25
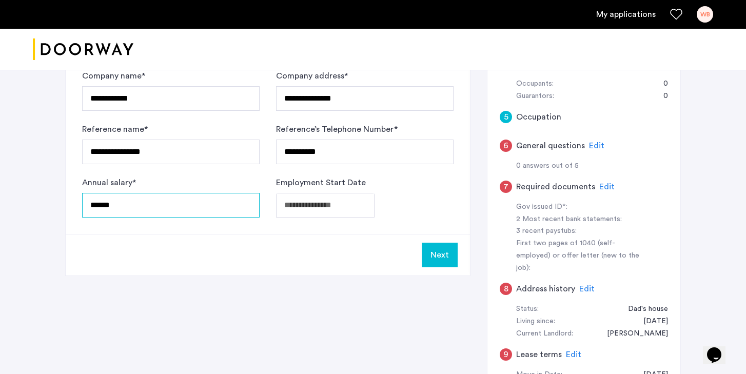
scroll to position [238, 0]
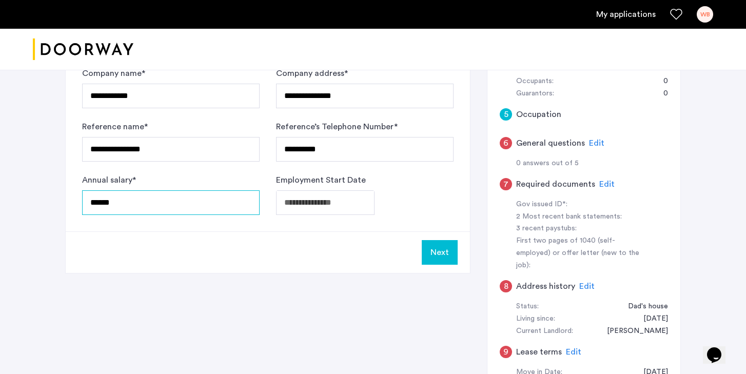
type input "******"
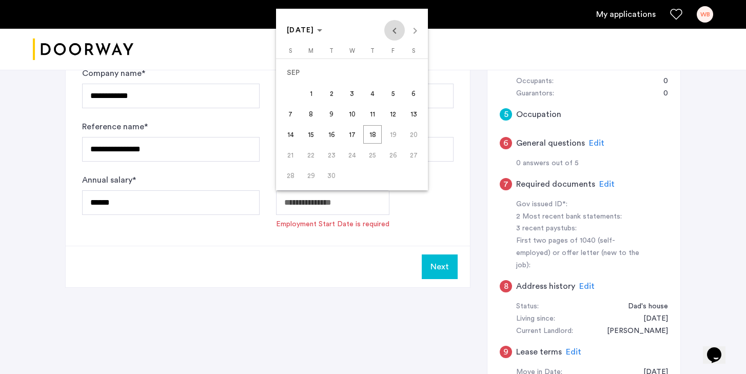
click at [394, 30] on span "Previous month" at bounding box center [394, 30] width 21 height 21
click at [311, 150] on span "25" at bounding box center [311, 155] width 18 height 18
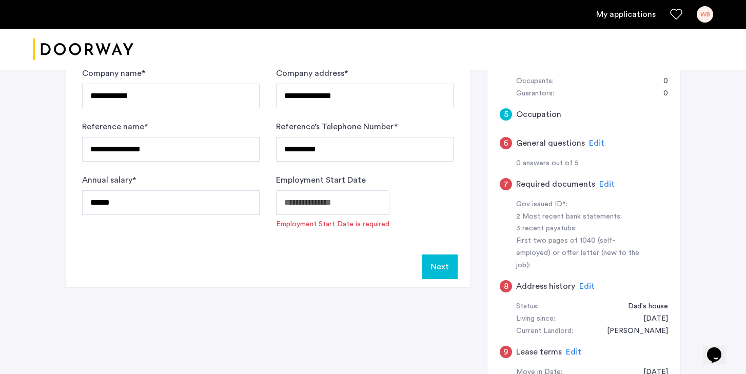
type input "**********"
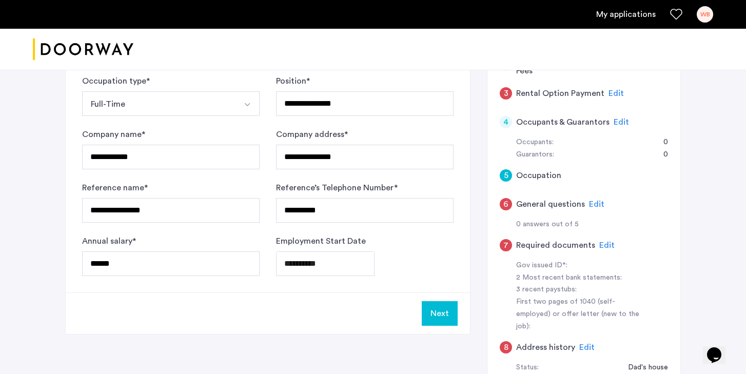
scroll to position [155, 0]
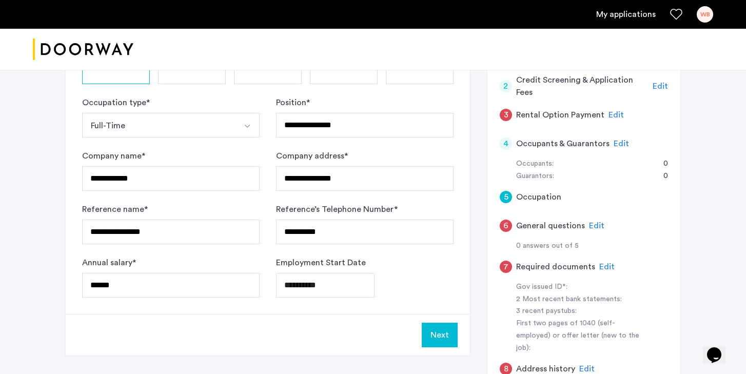
click at [431, 342] on button "Next" at bounding box center [440, 335] width 36 height 25
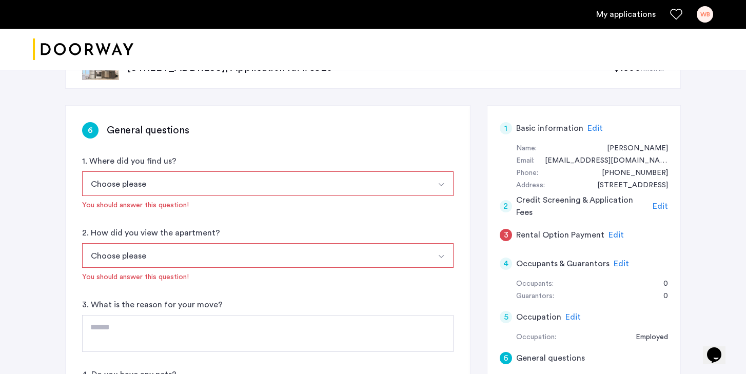
scroll to position [69, 0]
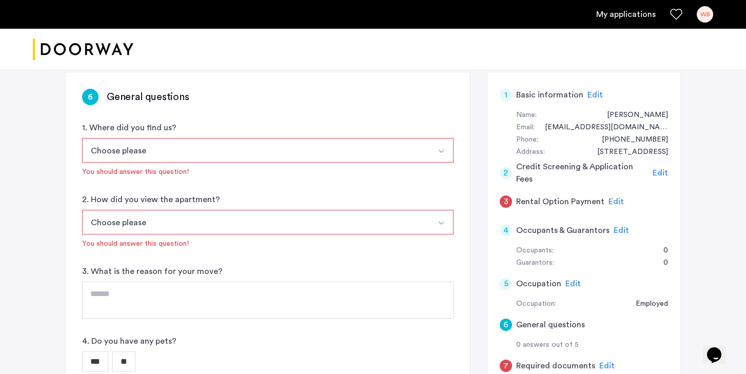
click at [256, 151] on button "Choose please" at bounding box center [255, 150] width 347 height 25
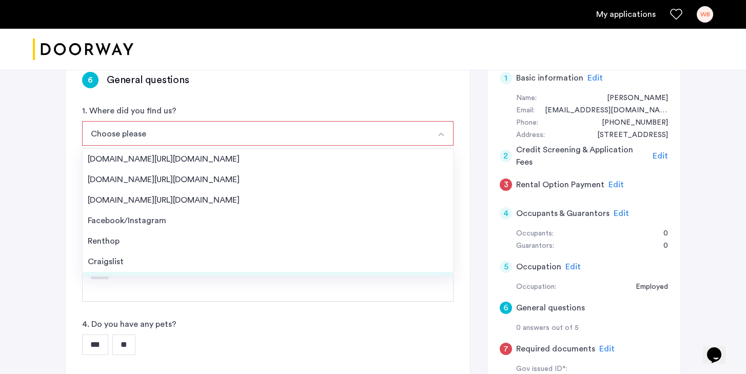
scroll to position [16, 0]
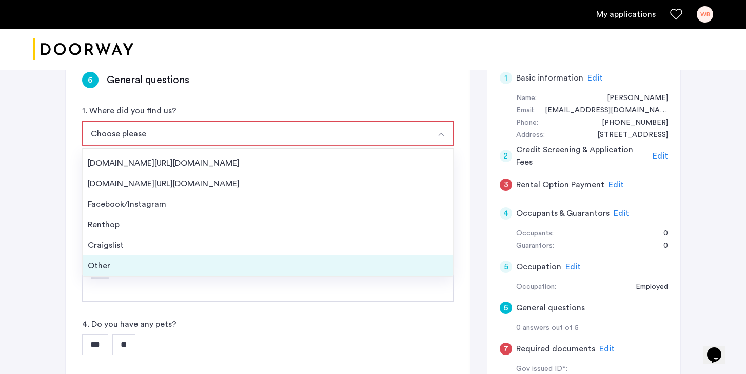
click at [138, 273] on li "Other" at bounding box center [268, 266] width 370 height 21
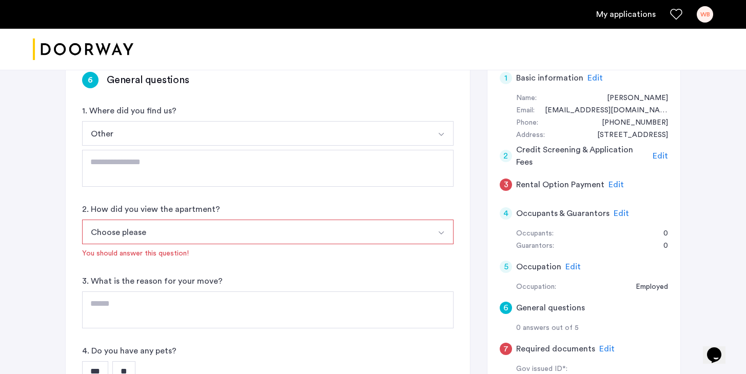
click at [148, 243] on button "Choose please" at bounding box center [255, 232] width 347 height 25
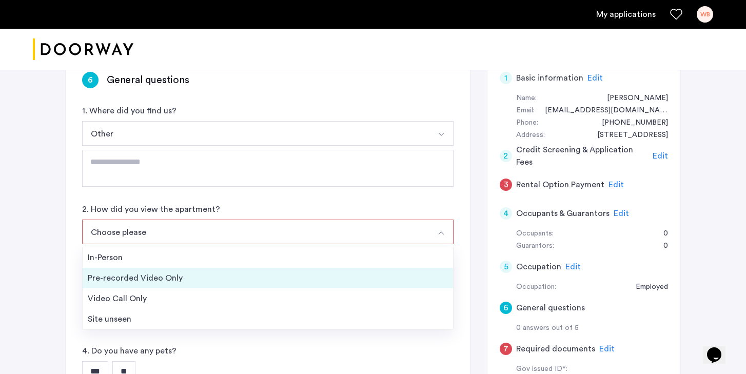
click at [168, 287] on li "Pre-recorded Video Only" at bounding box center [268, 278] width 370 height 21
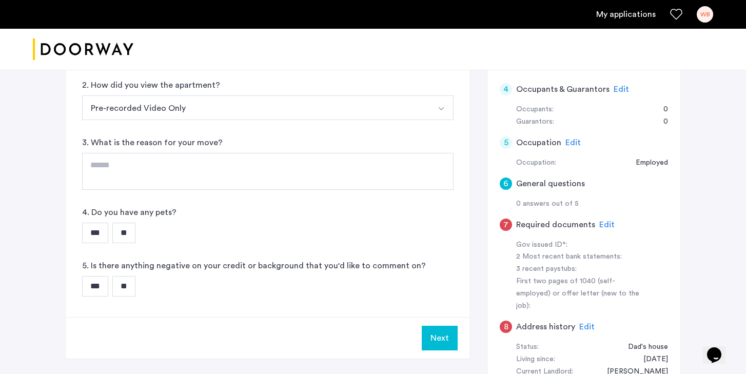
scroll to position [231, 0]
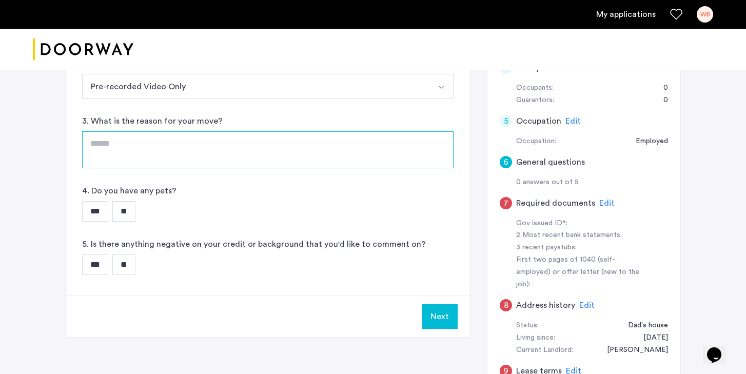
click at [153, 147] on textarea at bounding box center [267, 149] width 371 height 37
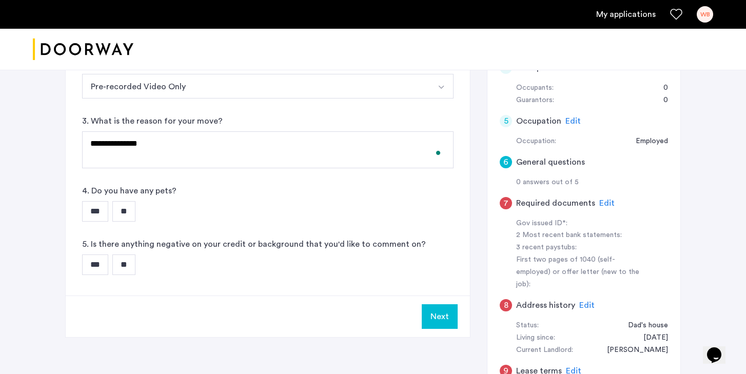
click at [134, 213] on input "**" at bounding box center [123, 211] width 23 height 21
click at [135, 269] on input "**" at bounding box center [123, 264] width 23 height 21
click at [430, 311] on button "Next" at bounding box center [440, 316] width 36 height 25
type textarea "**********"
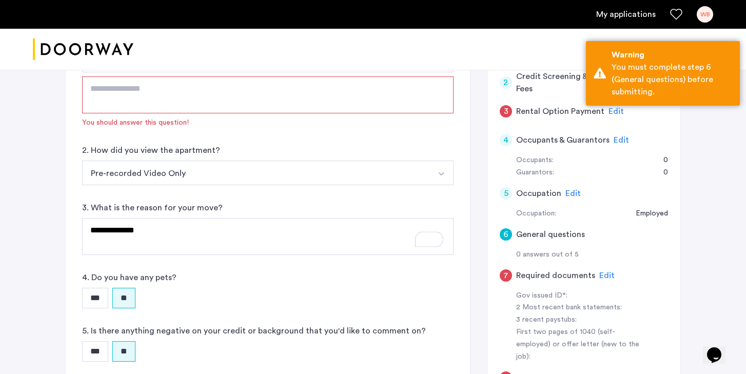
scroll to position [0, 0]
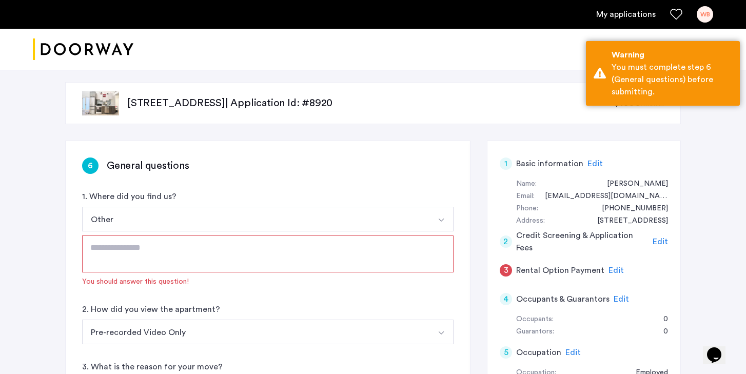
click at [325, 245] on textarea at bounding box center [267, 254] width 371 height 37
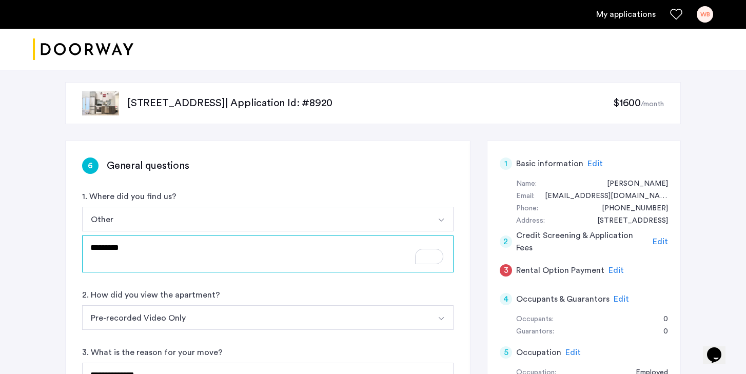
scroll to position [260, 0]
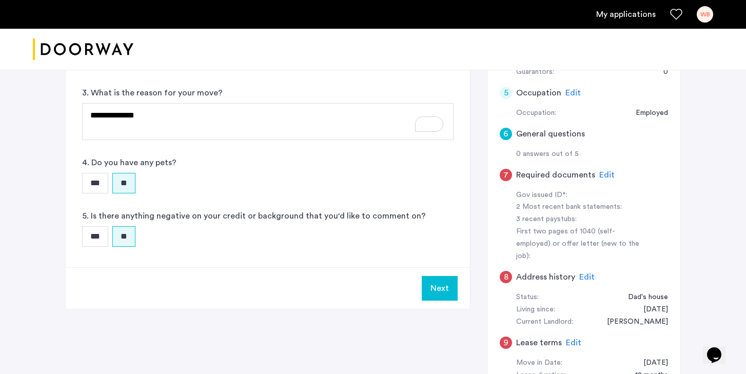
type textarea "*********"
click at [442, 287] on button "Next" at bounding box center [440, 288] width 36 height 25
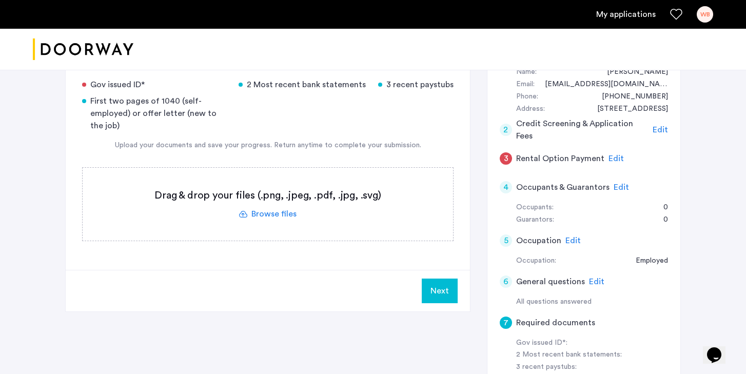
scroll to position [121, 0]
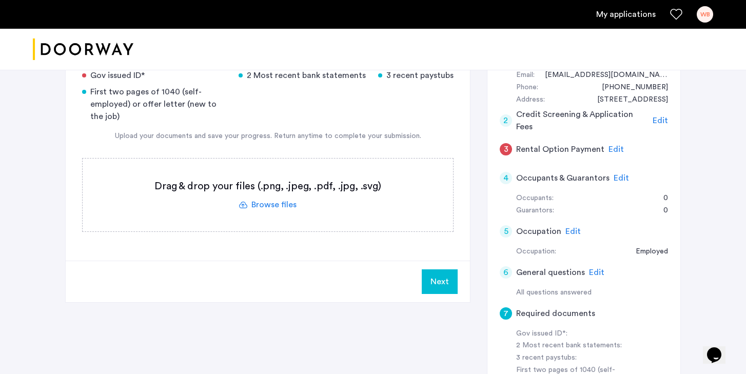
click at [291, 207] on label at bounding box center [268, 195] width 370 height 73
click at [0, 0] on input "file" at bounding box center [0, 0] width 0 height 0
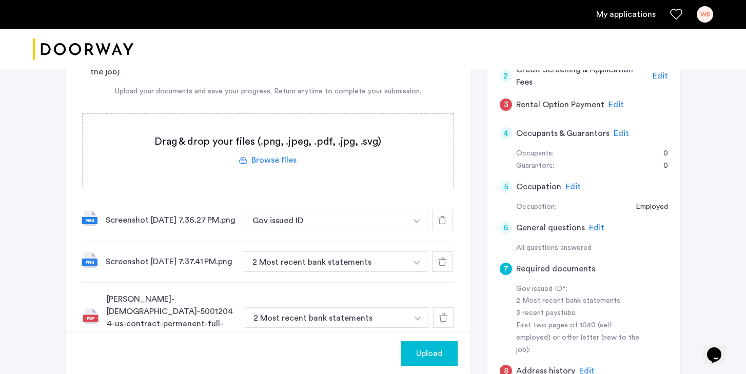
scroll to position [240, 0]
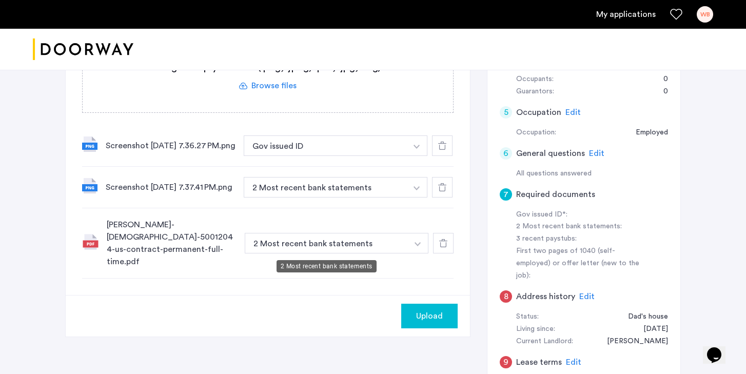
click at [269, 244] on button "2 Most recent bank statements" at bounding box center [326, 243] width 163 height 21
click at [291, 245] on button "2 Most recent bank statements" at bounding box center [326, 243] width 163 height 21
click at [414, 244] on button "button" at bounding box center [417, 243] width 21 height 21
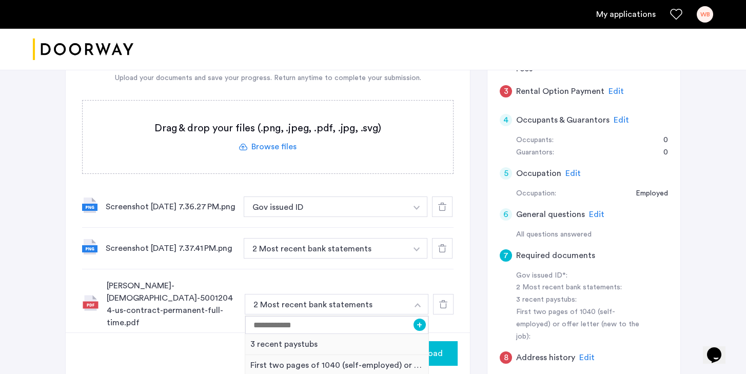
scroll to position [183, 0]
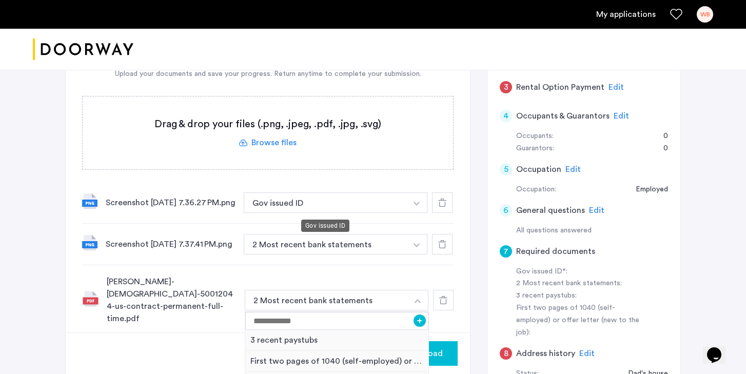
click at [299, 200] on button "Gov issued ID" at bounding box center [325, 202] width 163 height 21
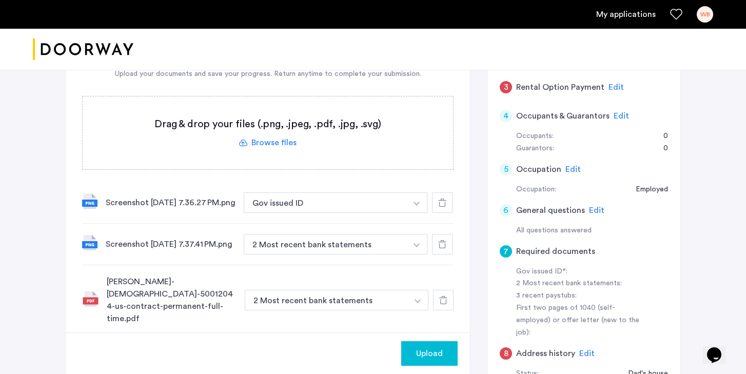
click at [294, 206] on button "Gov issued ID" at bounding box center [325, 202] width 163 height 21
click at [262, 205] on button "Gov issued ID" at bounding box center [325, 202] width 163 height 21
click at [417, 203] on button "button" at bounding box center [416, 202] width 21 height 21
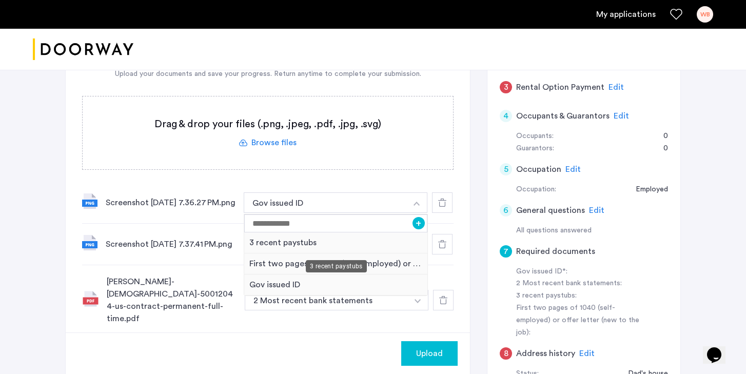
click at [312, 246] on div "3 recent paystubs" at bounding box center [335, 242] width 183 height 21
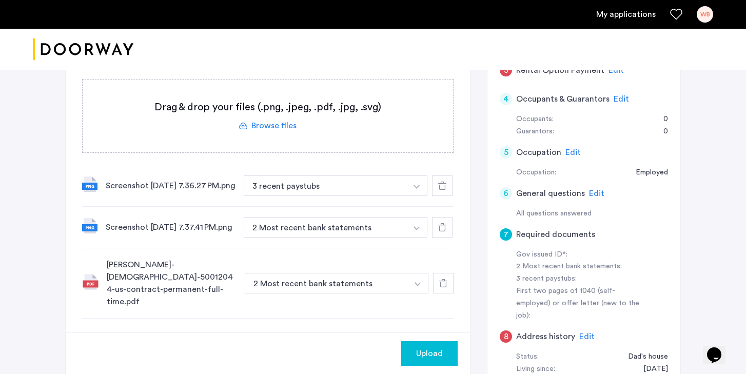
scroll to position [206, 0]
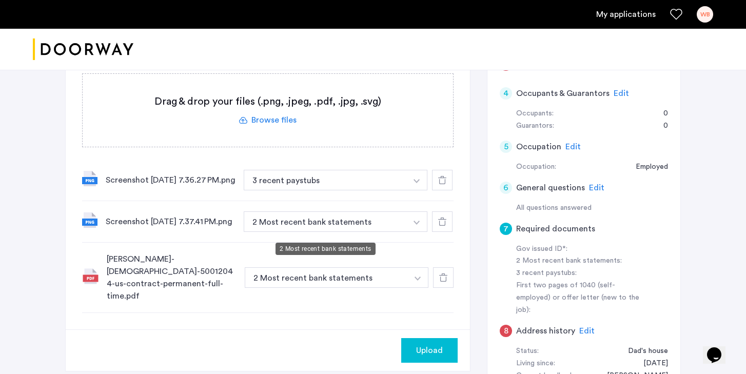
click at [319, 231] on button "2 Most recent bank statements" at bounding box center [325, 221] width 163 height 21
click at [367, 226] on button "2 Most recent bank statements" at bounding box center [325, 221] width 163 height 21
click at [401, 227] on button "2 Most recent bank statements" at bounding box center [325, 221] width 163 height 21
click at [418, 225] on img "button" at bounding box center [417, 223] width 6 height 4
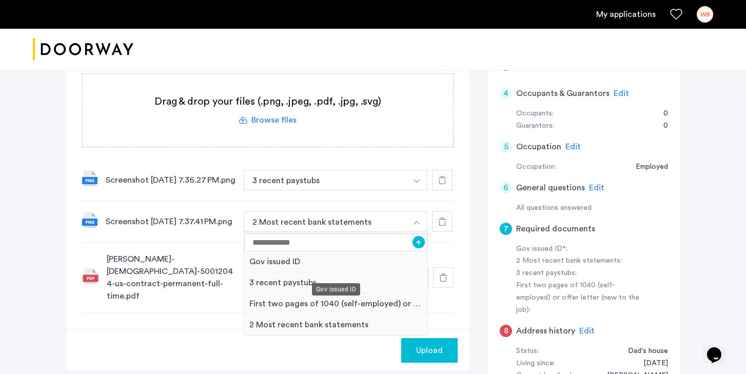
click at [341, 266] on div "Gov issued ID" at bounding box center [335, 261] width 183 height 21
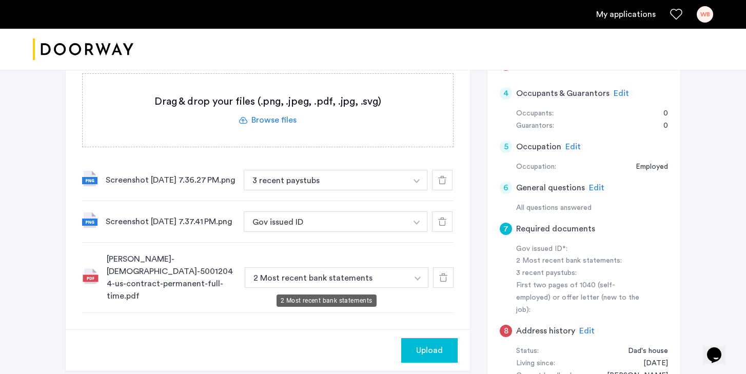
click at [338, 285] on button "2 Most recent bank statements" at bounding box center [326, 277] width 163 height 21
click at [415, 281] on img "button" at bounding box center [418, 279] width 6 height 4
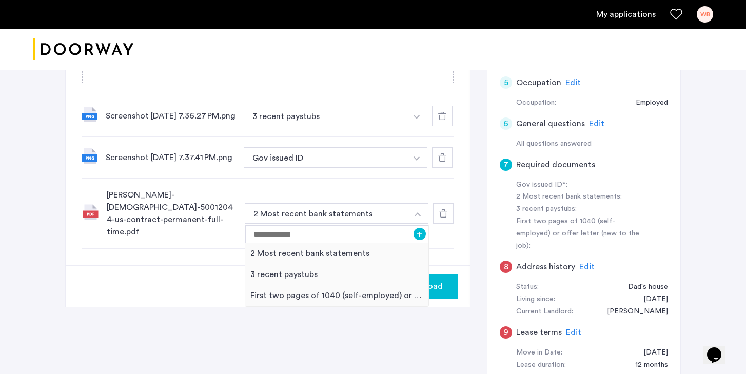
scroll to position [272, 0]
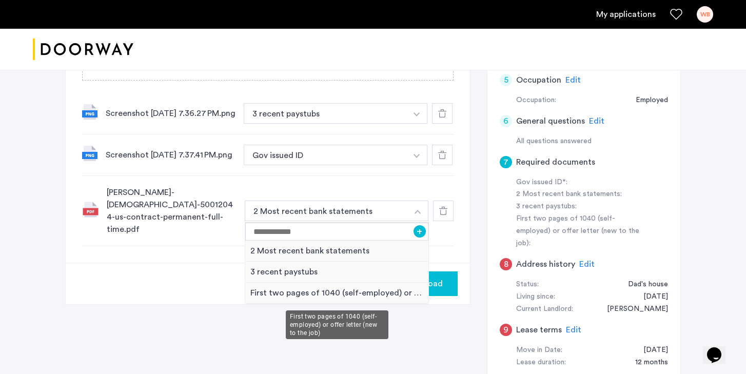
click at [330, 304] on div "First two pages of 1040 (self-employed) or offer letter (new to the job)" at bounding box center [336, 293] width 183 height 21
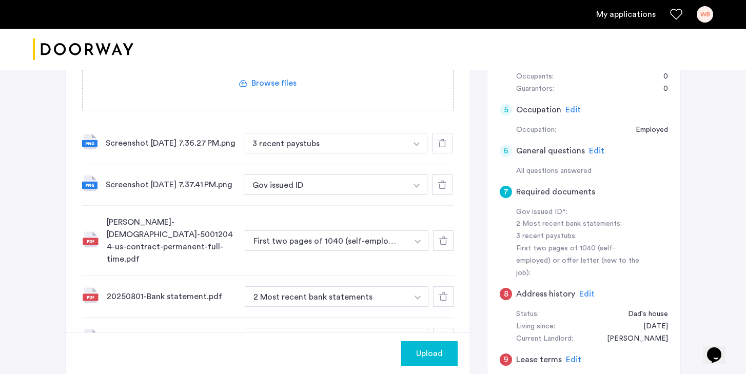
scroll to position [354, 0]
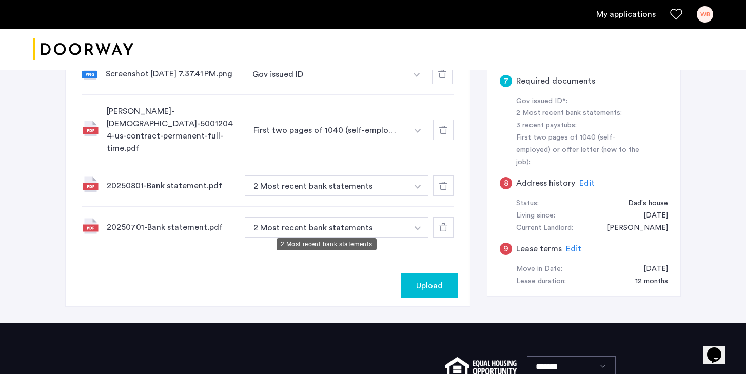
click at [351, 226] on button "2 Most recent bank statements" at bounding box center [326, 227] width 163 height 21
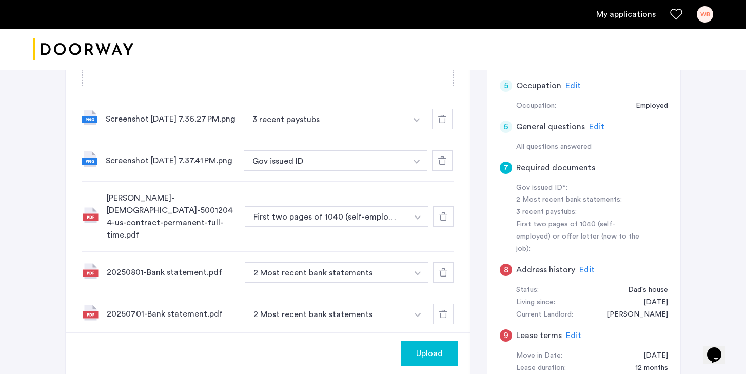
scroll to position [263, 0]
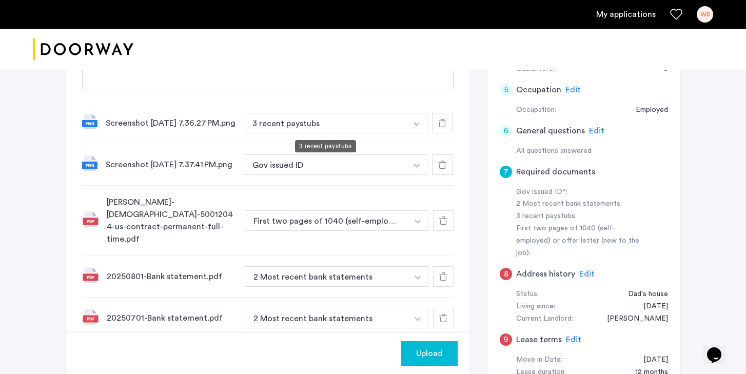
click at [343, 125] on button "3 recent paystubs" at bounding box center [325, 123] width 163 height 21
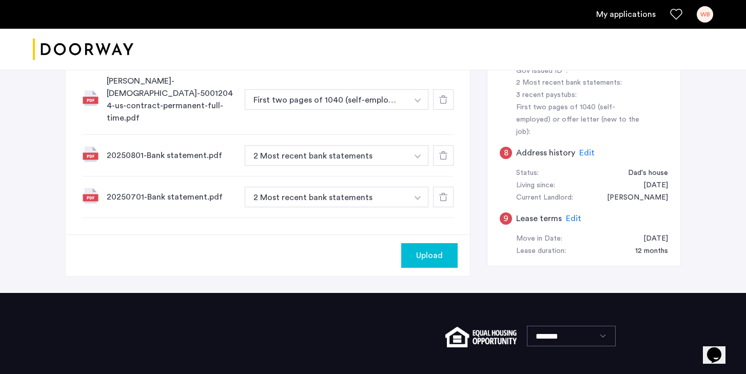
scroll to position [404, 0]
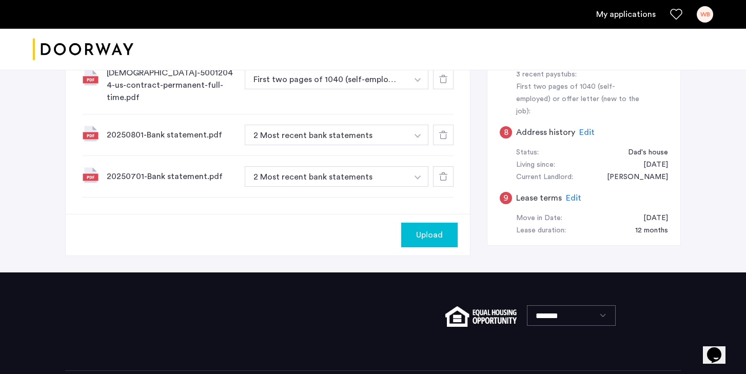
click at [422, 234] on span "Upload" at bounding box center [429, 235] width 27 height 12
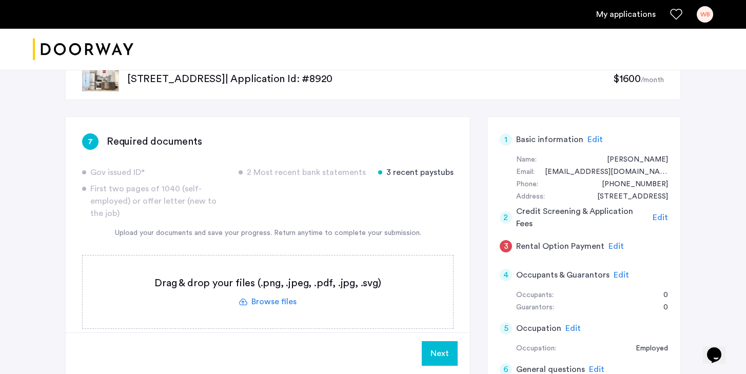
scroll to position [72, 0]
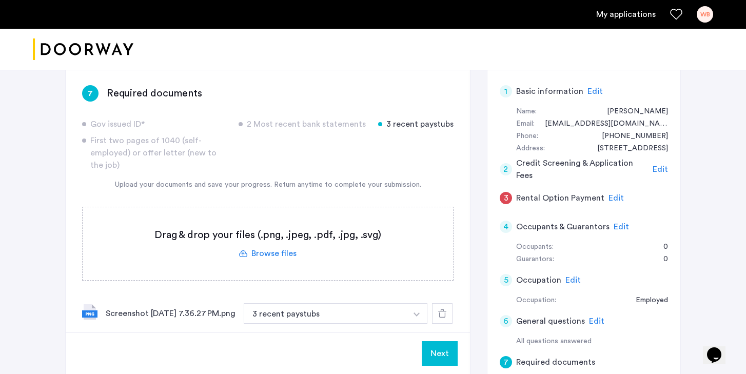
click at [274, 256] on label at bounding box center [268, 243] width 370 height 73
click at [0, 0] on input "file" at bounding box center [0, 0] width 0 height 0
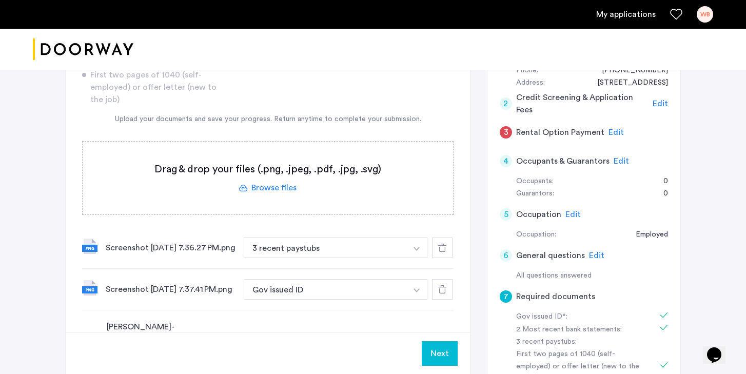
scroll to position [109, 0]
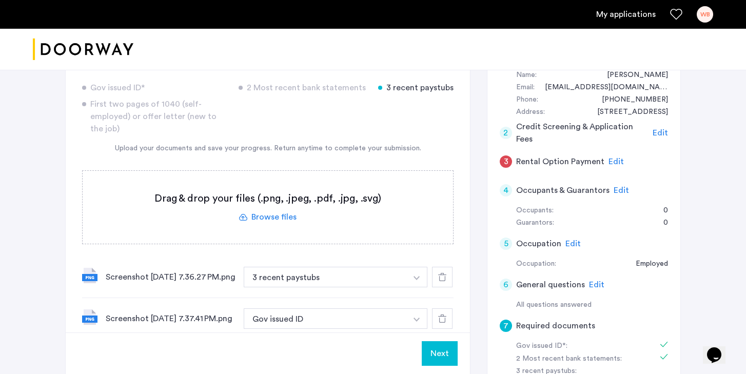
click at [267, 220] on label at bounding box center [268, 207] width 370 height 73
click at [0, 0] on input "file" at bounding box center [0, 0] width 0 height 0
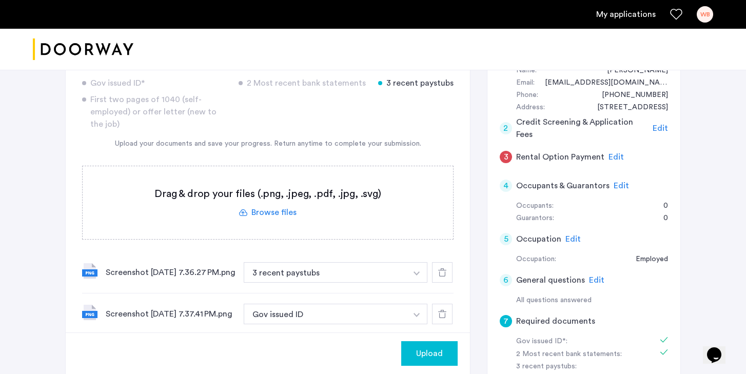
scroll to position [92, 0]
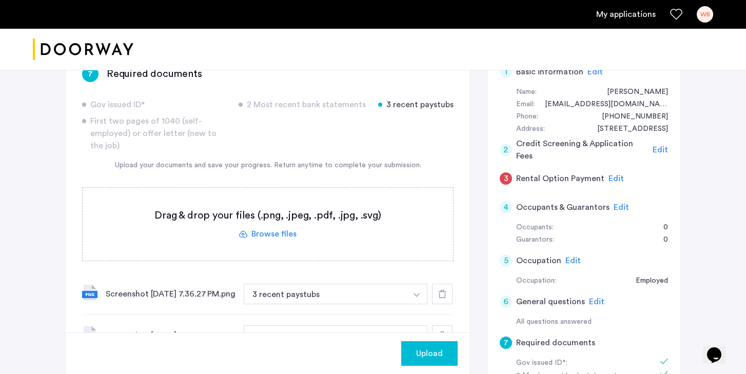
click at [278, 233] on label at bounding box center [268, 224] width 370 height 73
click at [0, 0] on input "file" at bounding box center [0, 0] width 0 height 0
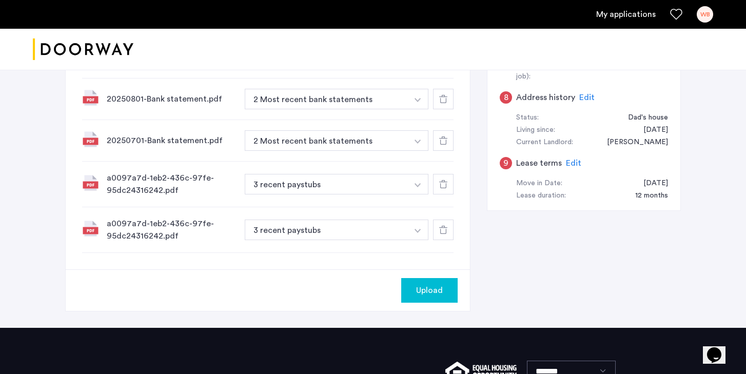
scroll to position [539, 0]
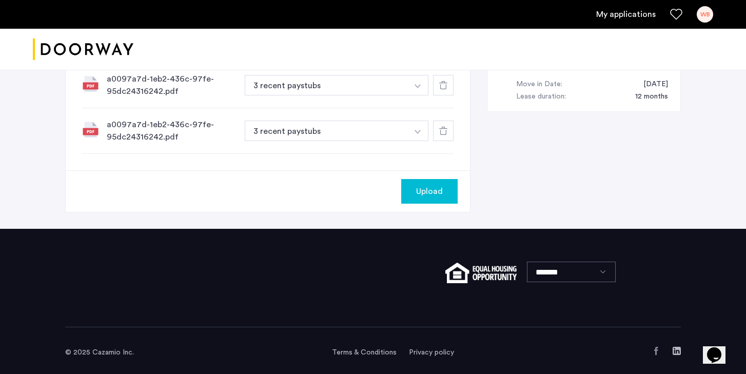
click at [184, 122] on div "a0097a7d-1eb2-436c-97fe-95dc24316242.pdf" at bounding box center [172, 131] width 130 height 25
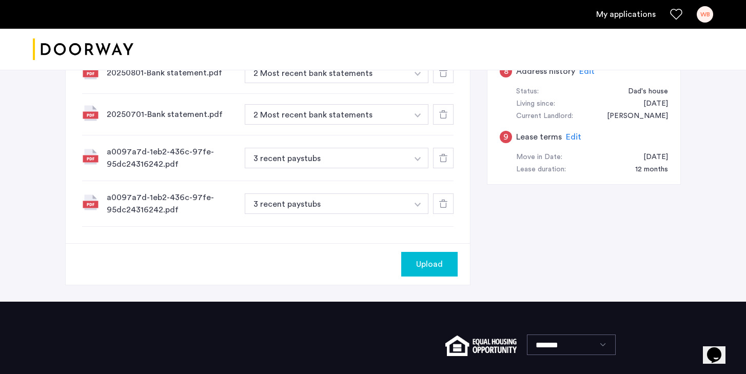
scroll to position [466, 0]
click at [445, 159] on div at bounding box center [443, 158] width 21 height 21
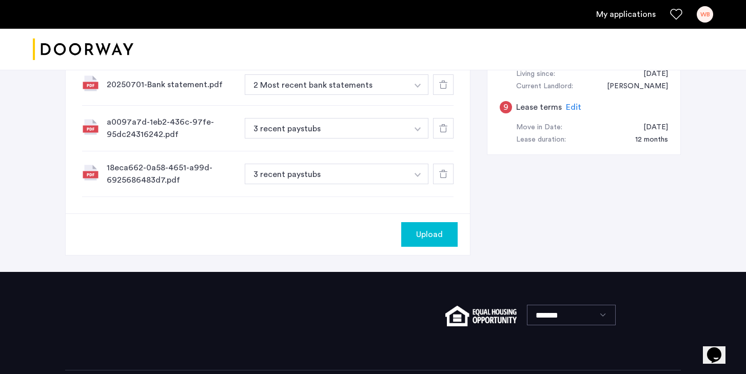
scroll to position [510, 0]
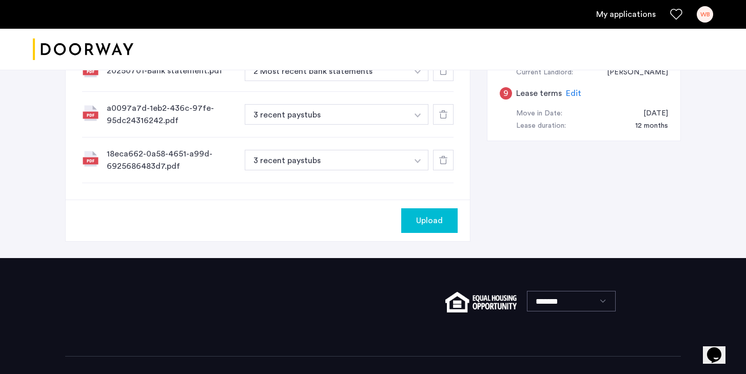
click at [432, 214] on span "Upload" at bounding box center [429, 220] width 27 height 12
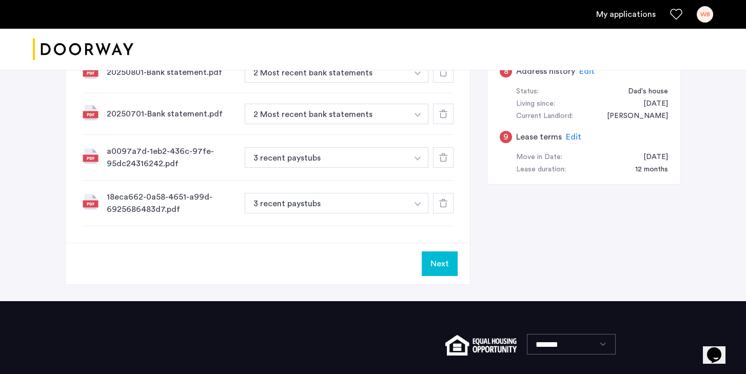
scroll to position [539, 0]
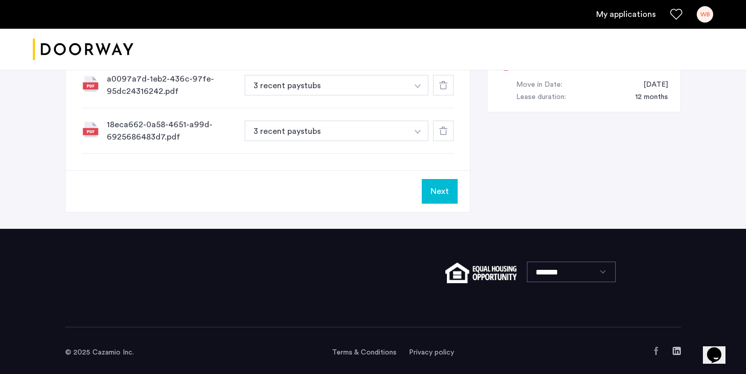
click at [435, 179] on button "Next" at bounding box center [440, 191] width 36 height 25
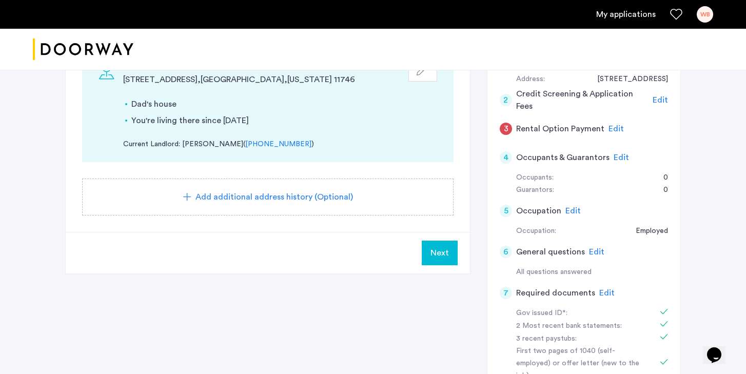
scroll to position [127, 0]
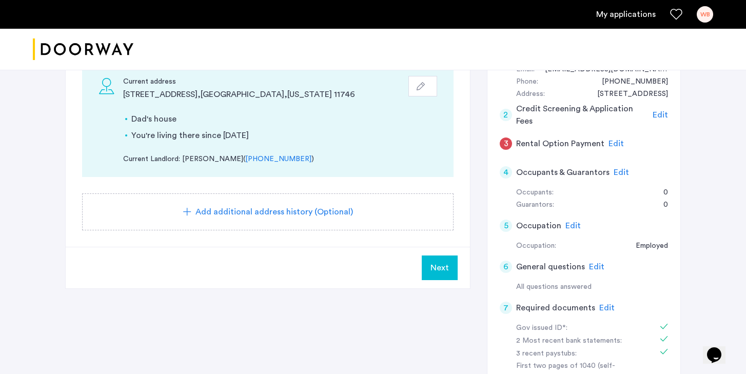
click at [427, 266] on button "Next" at bounding box center [440, 268] width 36 height 25
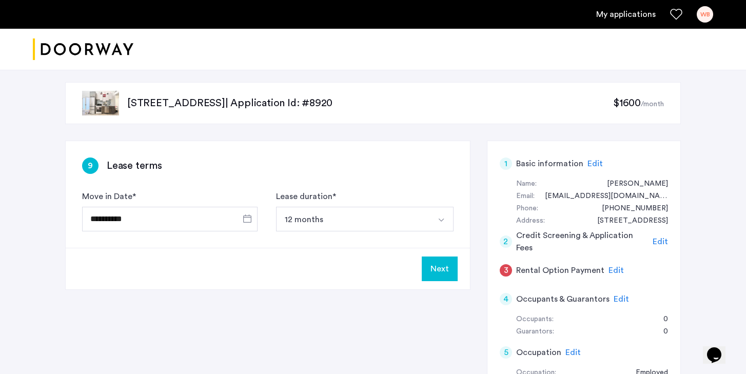
click at [442, 264] on button "Next" at bounding box center [440, 269] width 36 height 25
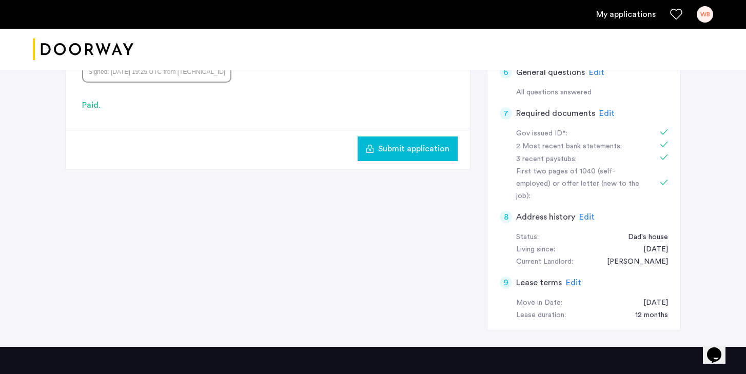
scroll to position [329, 0]
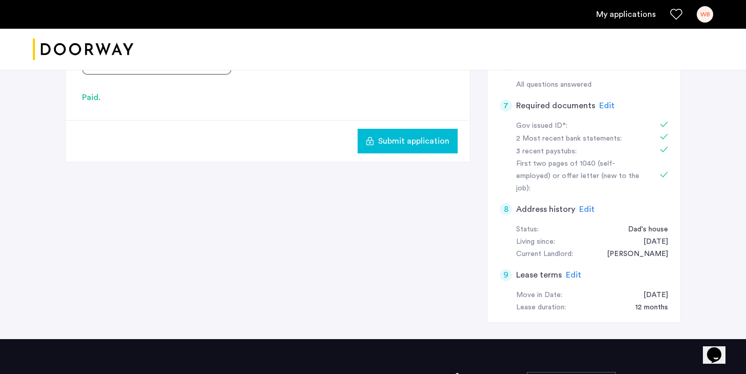
click at [401, 146] on span "Submit application" at bounding box center [413, 141] width 71 height 12
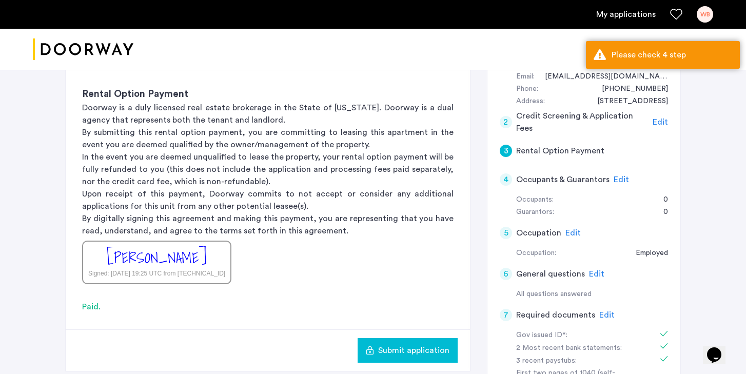
scroll to position [32, 0]
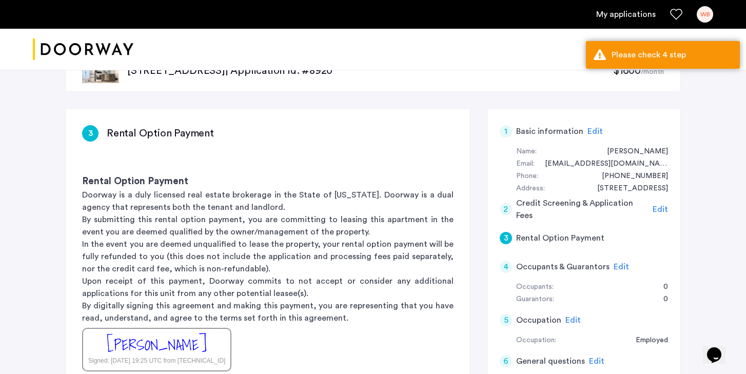
click at [539, 268] on h5 "Occupants & Guarantors" at bounding box center [562, 267] width 93 height 12
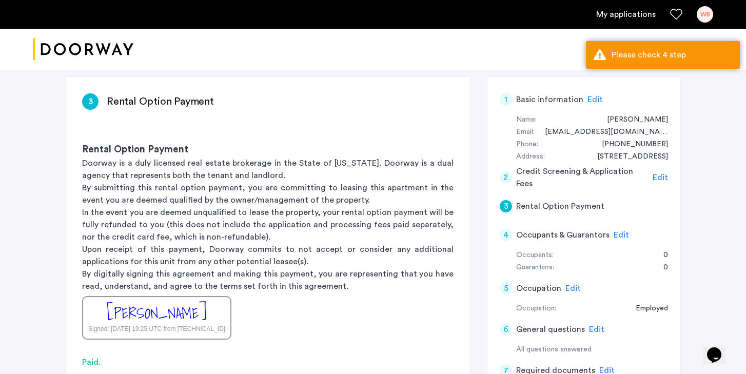
scroll to position [71, 0]
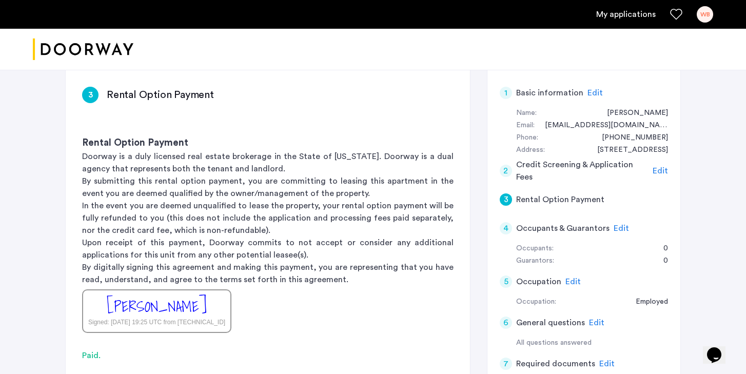
click at [619, 229] on span "Edit" at bounding box center [621, 228] width 15 height 8
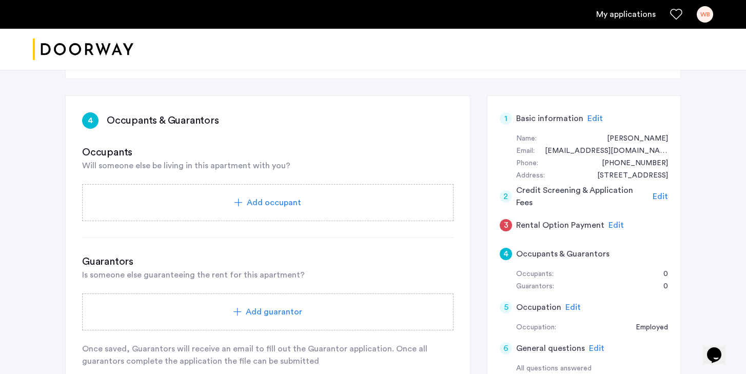
scroll to position [45, 0]
click at [269, 204] on span "Add occupant" at bounding box center [274, 203] width 54 height 12
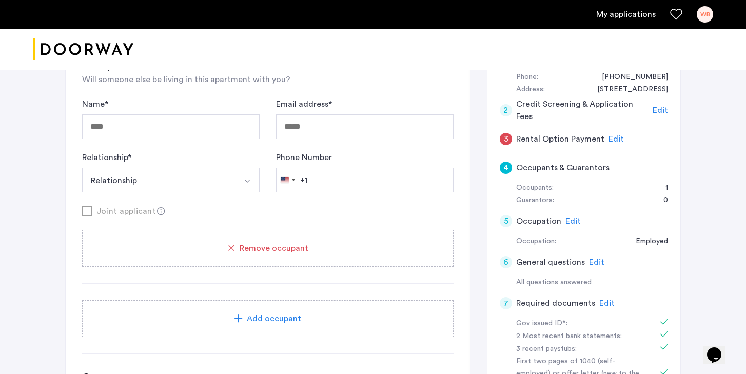
scroll to position [141, 0]
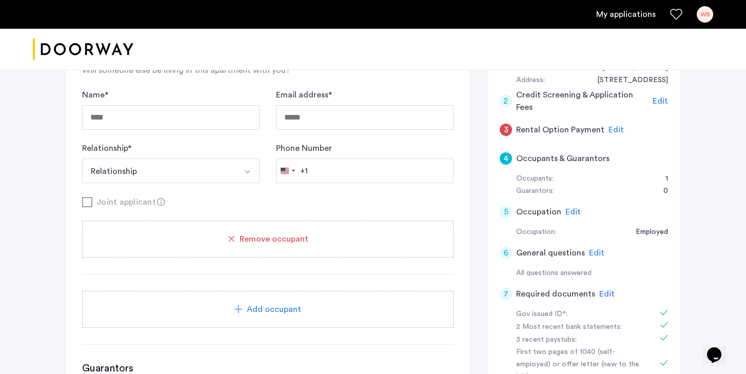
click at [260, 239] on span "Remove occupant" at bounding box center [274, 239] width 69 height 12
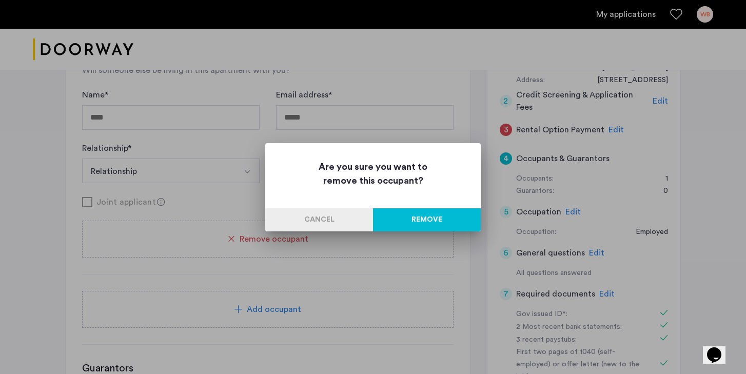
click at [405, 215] on button "Remove" at bounding box center [427, 219] width 108 height 23
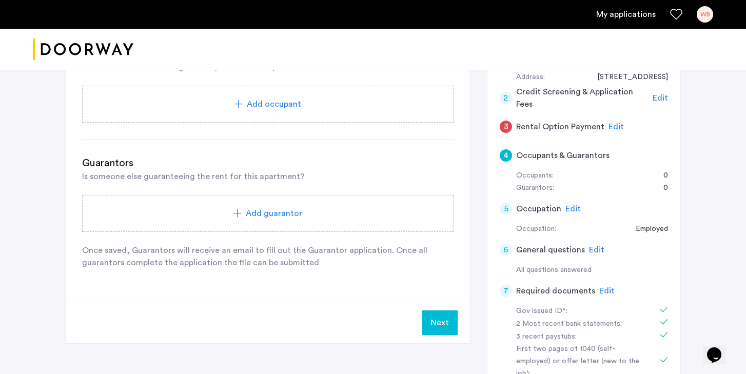
scroll to position [213, 0]
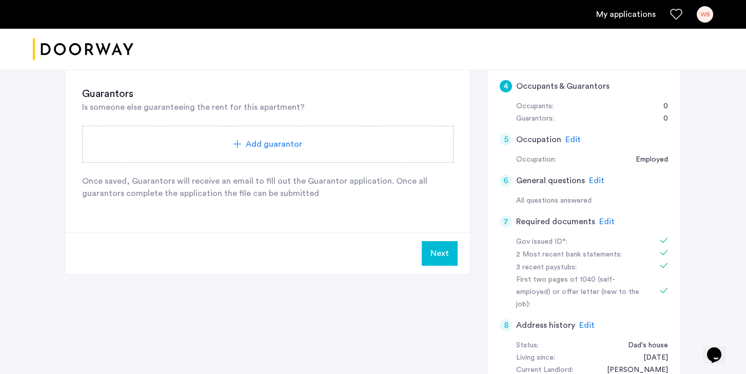
click at [433, 254] on button "Next" at bounding box center [440, 253] width 36 height 25
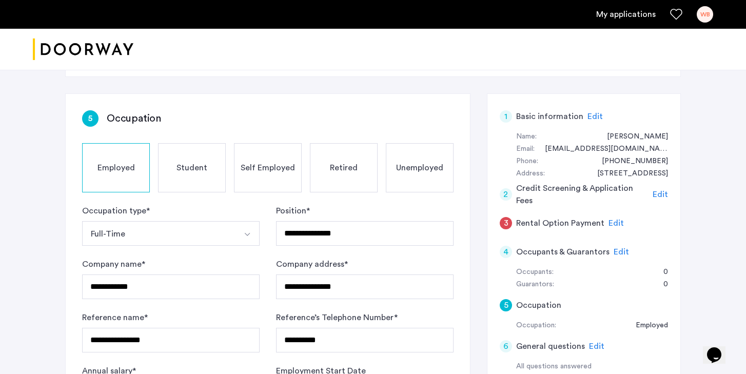
scroll to position [132, 0]
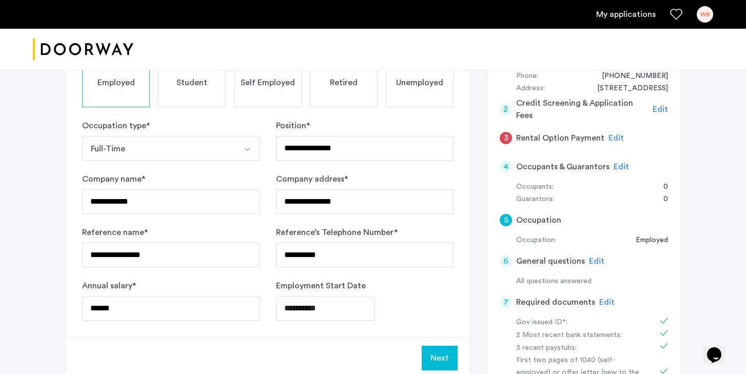
click at [610, 142] on span "Edit" at bounding box center [616, 138] width 15 height 8
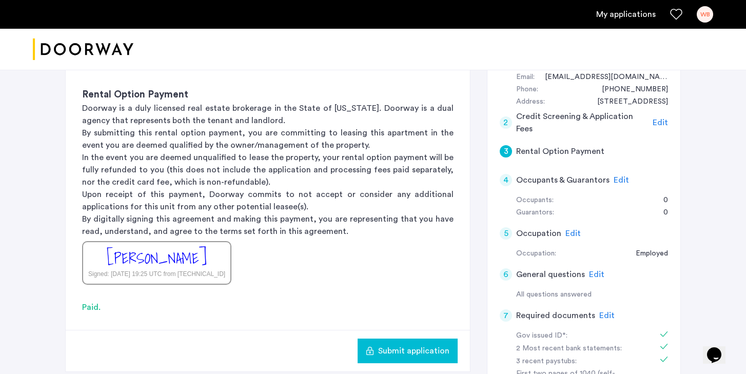
scroll to position [128, 0]
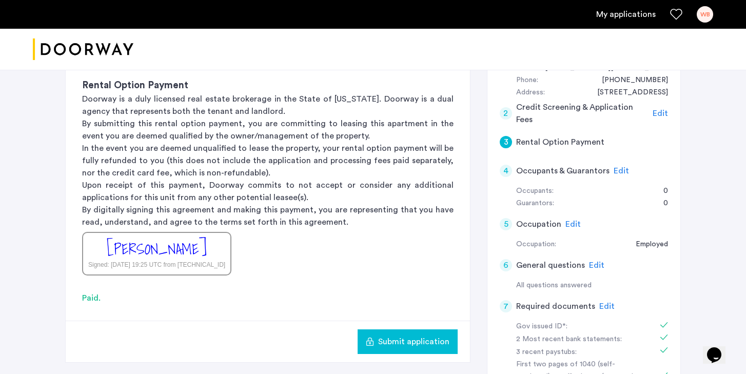
click at [622, 171] on span "Edit" at bounding box center [621, 171] width 15 height 8
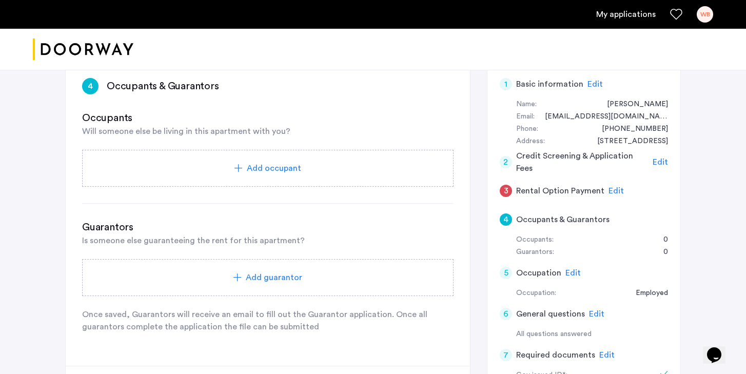
scroll to position [198, 0]
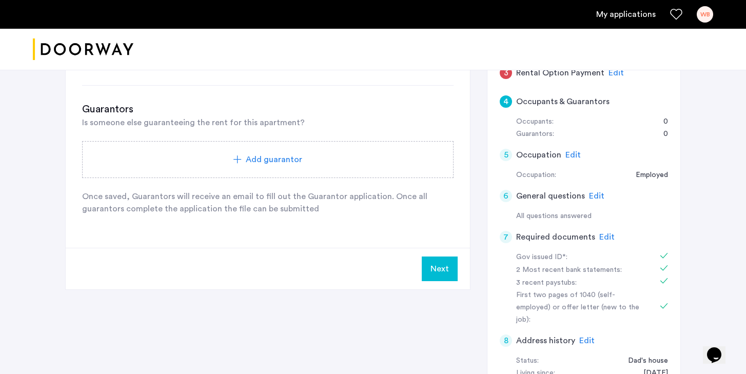
click at [444, 268] on button "Next" at bounding box center [440, 269] width 36 height 25
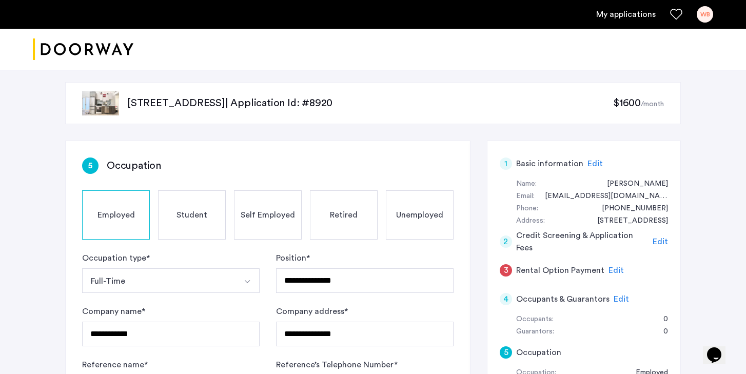
click at [618, 271] on span "Edit" at bounding box center [616, 270] width 15 height 8
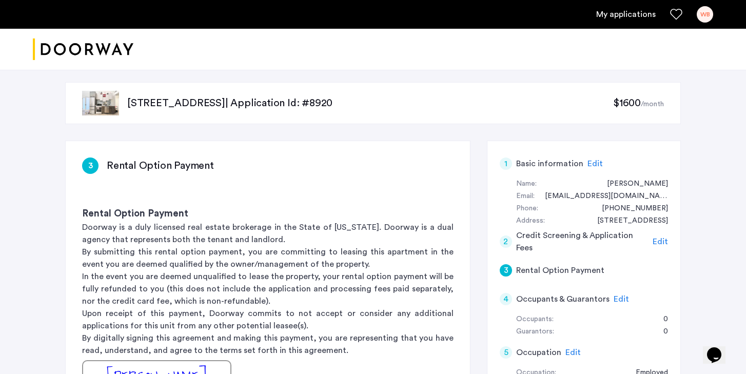
scroll to position [102, 0]
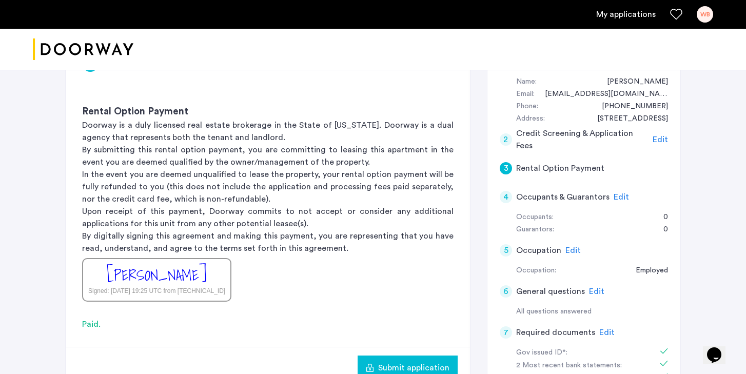
click at [181, 272] on div "[PERSON_NAME]" at bounding box center [157, 275] width 100 height 22
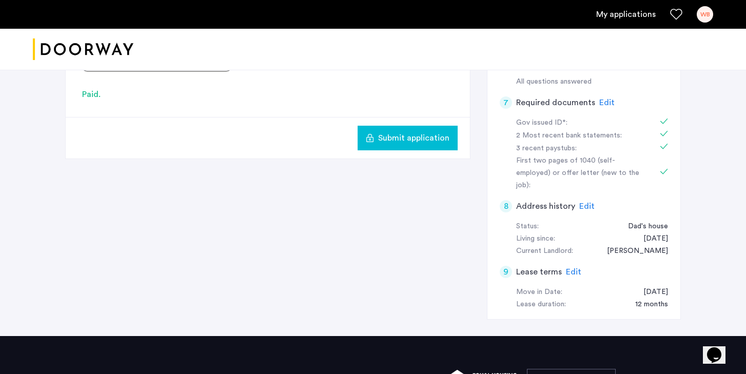
scroll to position [233, 0]
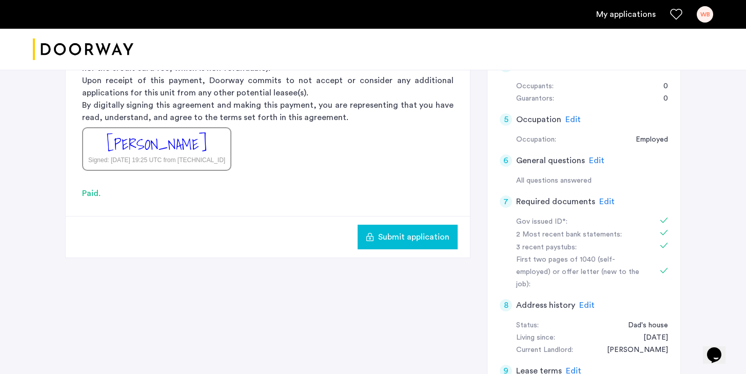
click at [386, 246] on button "Submit application" at bounding box center [408, 237] width 100 height 25
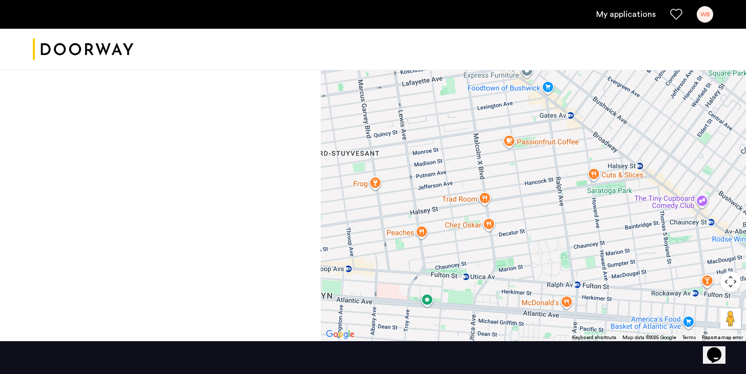
scroll to position [374, 0]
